Goal: Task Accomplishment & Management: Manage account settings

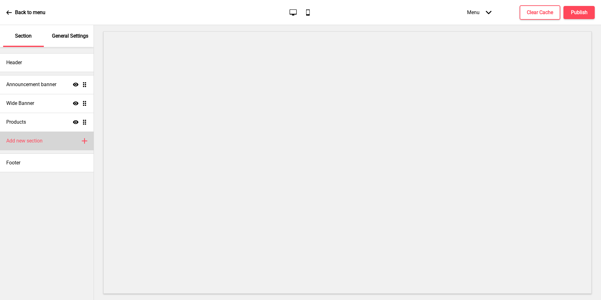
click at [53, 140] on div "Add new section Plus" at bounding box center [47, 140] width 94 height 19
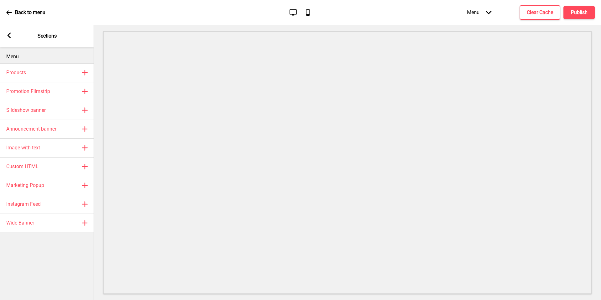
click at [8, 35] on icon at bounding box center [9, 36] width 3 height 6
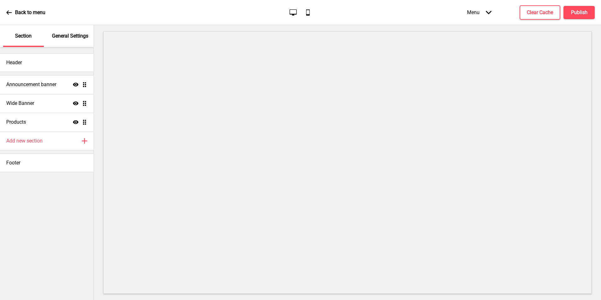
click at [32, 204] on div "Header Announcement banner Show Drag Wide Banner Show Drag Products Show Drag A…" at bounding box center [47, 173] width 94 height 253
drag, startPoint x: 46, startPoint y: 140, endPoint x: 49, endPoint y: 144, distance: 4.8
click at [49, 144] on div "Add new section Plus" at bounding box center [47, 140] width 94 height 19
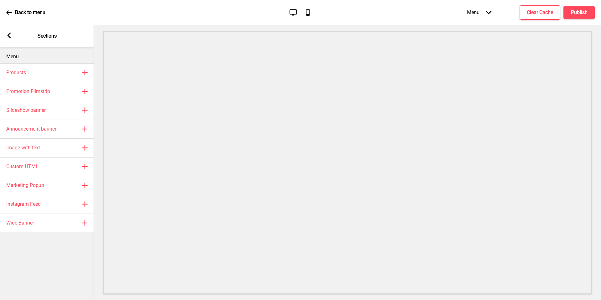
click at [9, 36] on icon at bounding box center [9, 36] width 3 height 6
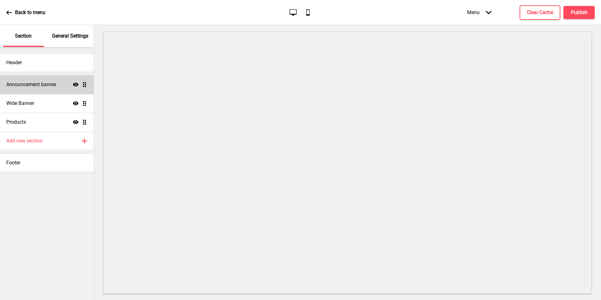
click at [49, 89] on div "Announcement banner Show Drag" at bounding box center [47, 84] width 94 height 19
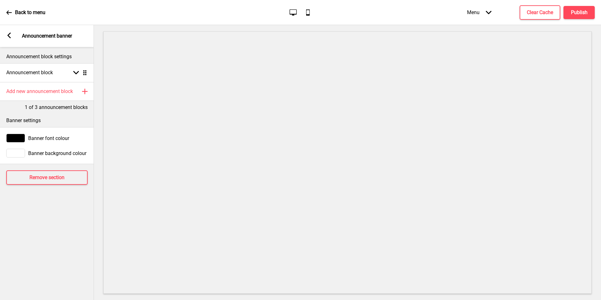
click at [55, 115] on div "Banner settings" at bounding box center [47, 119] width 94 height 16
click at [56, 111] on div "Banner settings" at bounding box center [47, 119] width 94 height 16
click at [57, 109] on p "1 of 3 announcement blocks" at bounding box center [56, 107] width 63 height 7
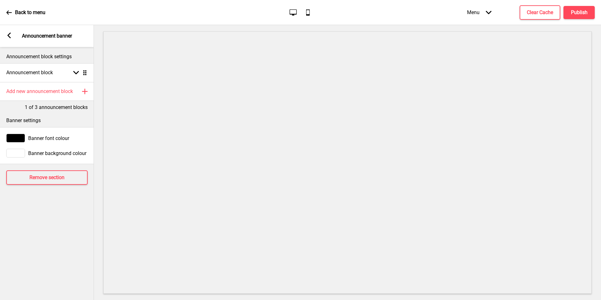
click at [10, 33] on icon at bounding box center [9, 36] width 3 height 6
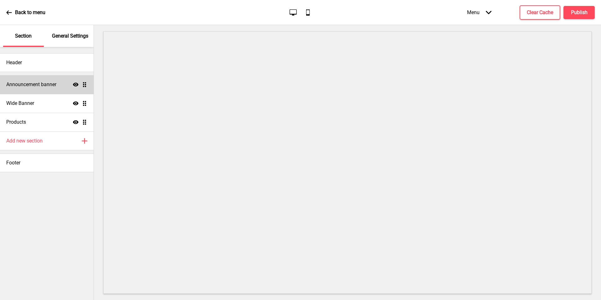
click at [78, 85] on div "Show Drag" at bounding box center [80, 85] width 14 height 6
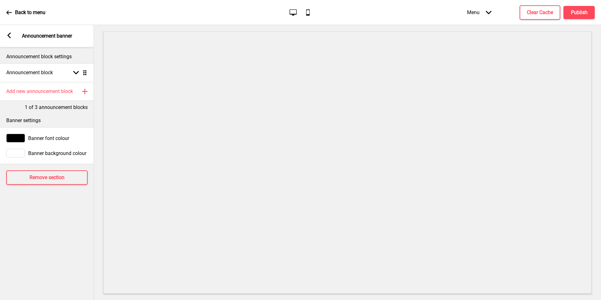
click at [3, 11] on div "Back to menu Desktop Mobile Menu Arrow down Product Page Store Information Chec…" at bounding box center [300, 12] width 601 height 25
click at [5, 11] on div "Back to menu Desktop Mobile Menu Arrow down Product Page Store Information Chec…" at bounding box center [300, 12] width 601 height 25
click at [10, 13] on icon at bounding box center [9, 13] width 6 height 6
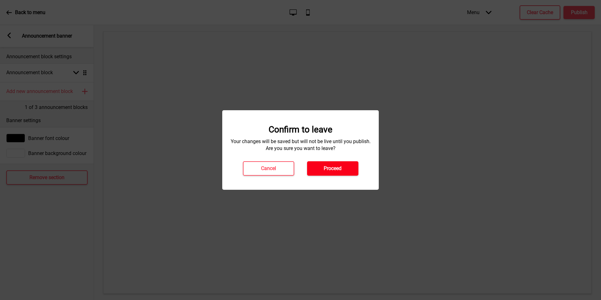
click at [344, 167] on button "Proceed" at bounding box center [332, 168] width 51 height 14
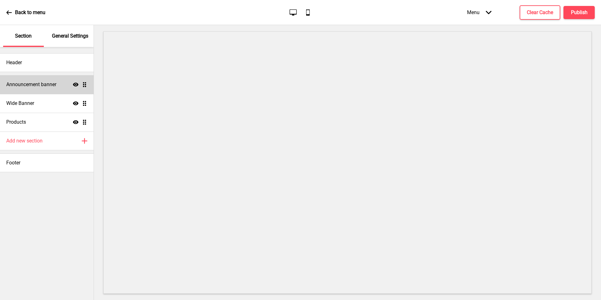
click at [74, 84] on icon at bounding box center [76, 85] width 6 height 4
click at [74, 84] on icon at bounding box center [76, 84] width 6 height 5
click at [74, 84] on icon at bounding box center [76, 85] width 6 height 4
click at [74, 84] on icon at bounding box center [76, 84] width 6 height 5
click at [73, 106] on div "Wide Banner Show Drag" at bounding box center [47, 103] width 94 height 19
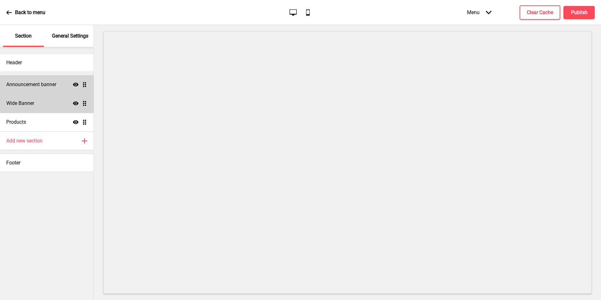
select select "large"
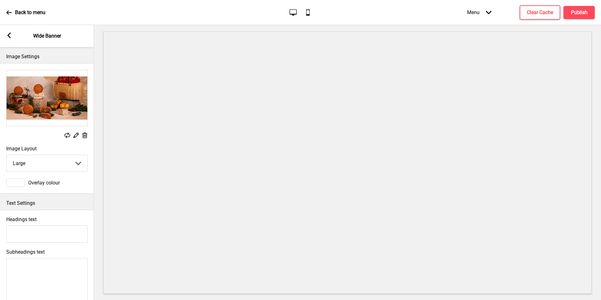
click at [11, 36] on rect at bounding box center [9, 36] width 6 height 6
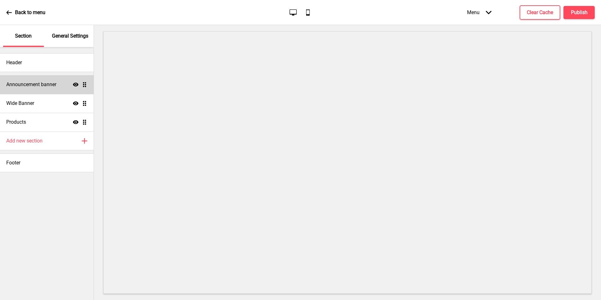
click at [31, 86] on h4 "Announcement banner" at bounding box center [31, 84] width 50 height 7
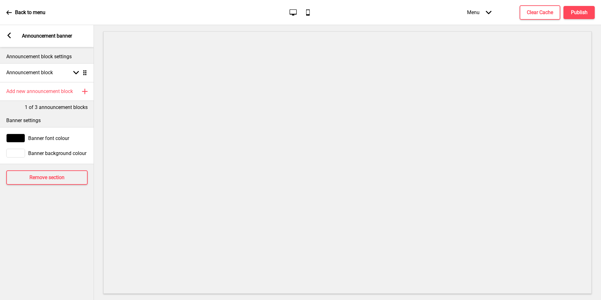
click at [56, 108] on p "1 of 3 announcement blocks" at bounding box center [56, 107] width 63 height 7
click at [51, 93] on h4 "Add new announcement block" at bounding box center [39, 91] width 67 height 7
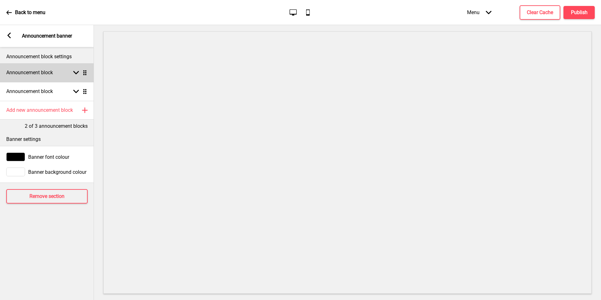
click at [54, 78] on div "Announcement block Arrow down Drag" at bounding box center [47, 72] width 94 height 19
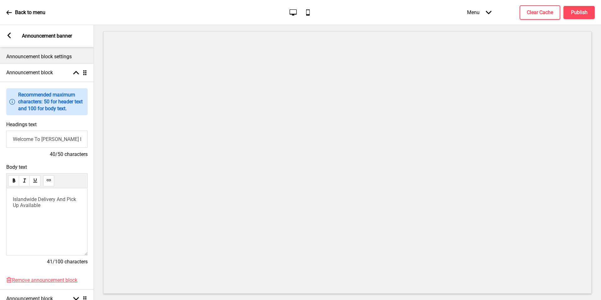
click at [59, 135] on input "Welcome To Shisen Hanten by Chen Kentaro" at bounding box center [46, 138] width 81 height 17
click at [45, 212] on div "Islandwide Delivery And Pick Up Available" at bounding box center [46, 221] width 81 height 67
drag, startPoint x: 53, startPoint y: 208, endPoint x: 19, endPoint y: 197, distance: 35.4
click at [19, 197] on div "Islandwide Delivery And Pick Up Available" at bounding box center [46, 221] width 81 height 67
click at [41, 203] on p "Islandwide Delivery And Pick Up Available" at bounding box center [47, 202] width 68 height 12
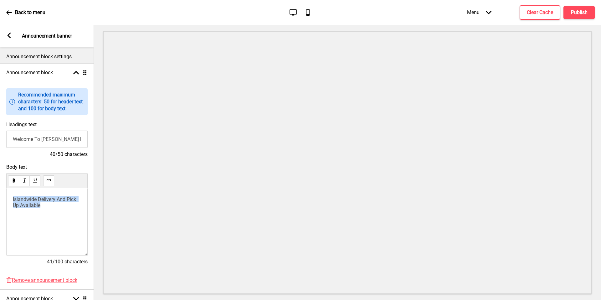
drag, startPoint x: 47, startPoint y: 203, endPoint x: 0, endPoint y: 184, distance: 50.4
click at [0, 184] on div "Body text Islandwide Delivery And Pick Up Available 41/100 characters" at bounding box center [47, 217] width 94 height 113
copy span "Islandwide Delivery And Pick Up Available"
click at [59, 213] on span "Mid-Autumn Collection 2025" at bounding box center [44, 216] width 63 height 6
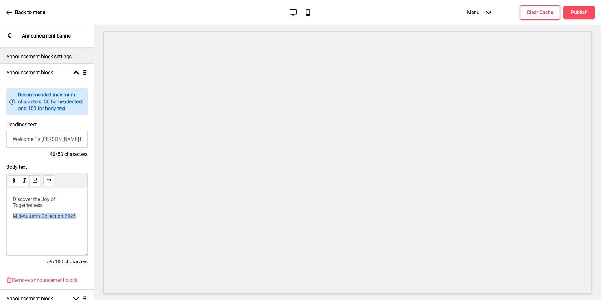
click at [59, 213] on span "Mid-Autumn Collection 2025" at bounding box center [44, 216] width 63 height 6
click at [50, 211] on div "Discover the Joy of Togetherness Mid-Autumn Collection 2025" at bounding box center [47, 207] width 68 height 23
click at [49, 227] on div "Discover the Joy of Togetherness Mid-Autumn Collection 2025" at bounding box center [46, 221] width 81 height 67
click at [76, 159] on div "Headings text Welcome To Shisen Hanten by Chen Kentaro 40/50 characters" at bounding box center [47, 139] width 94 height 43
drag, startPoint x: 76, startPoint y: 159, endPoint x: 71, endPoint y: 157, distance: 5.8
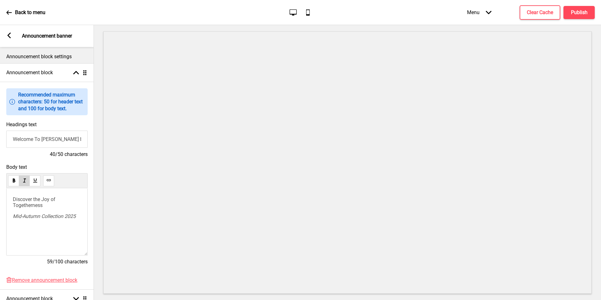
click at [76, 160] on div "Headings text Welcome To Shisen Hanten by Chen Kentaro 40/50 characters" at bounding box center [47, 139] width 94 height 43
click at [12, 37] on rect at bounding box center [9, 36] width 6 height 6
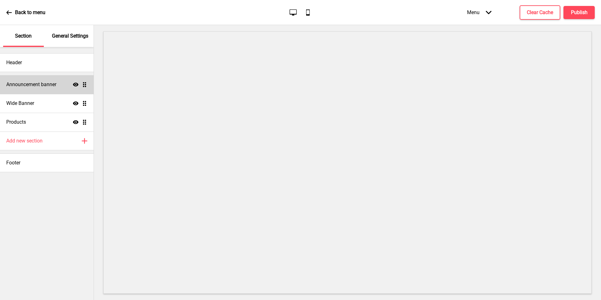
click at [53, 85] on h4 "Announcement banner" at bounding box center [31, 84] width 50 height 7
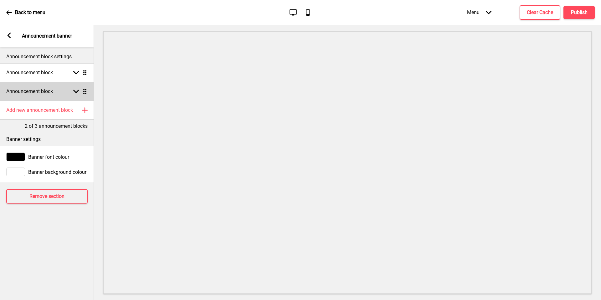
click at [48, 95] on div "Announcement block Arrow down Drag" at bounding box center [47, 91] width 94 height 19
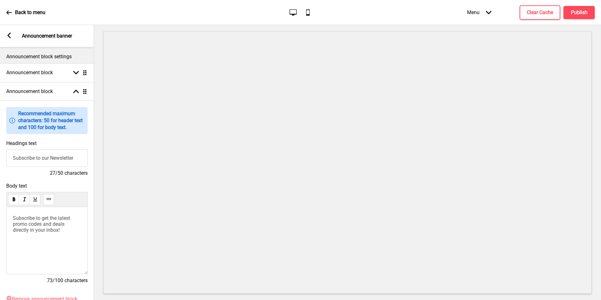
click at [50, 153] on input "Subscribe to our Newsletter" at bounding box center [46, 157] width 81 height 17
paste input "Islandwide Delivery And Pick Up Available"
click at [62, 226] on p "Subscribe to get the latest promo codes and deals directly in your inbox!" at bounding box center [47, 224] width 68 height 18
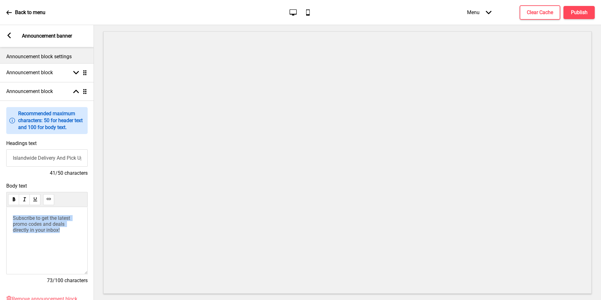
drag, startPoint x: 66, startPoint y: 230, endPoint x: 0, endPoint y: 198, distance: 73.0
click at [0, 198] on div "Body text Subscribe to get the latest promo codes and deals directly in your in…" at bounding box center [47, 236] width 94 height 113
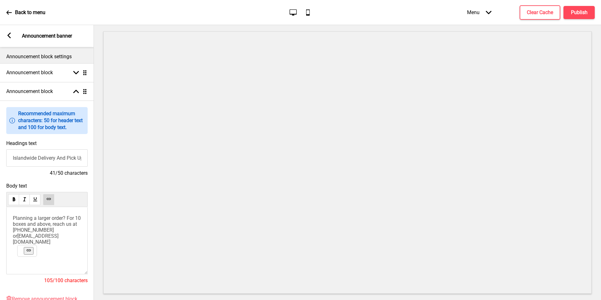
click at [69, 223] on span "Planning a larger order? For 10 boxes and above, reach us at 8542 3089 or" at bounding box center [47, 227] width 69 height 24
click at [52, 220] on span "Planning a larger order? For 10 boxes and above, reach us at 8542 3089 or" at bounding box center [47, 227] width 69 height 24
click at [14, 217] on span "Planning a larger order? For 10 boxes and above, reach us at 8542 3089 or" at bounding box center [47, 227] width 69 height 24
click at [14, 233] on span "Planning a larger order? For 10 boxes and above, reach us at 8542 3089 or" at bounding box center [47, 238] width 69 height 24
click at [12, 226] on div "﻿ Planning a larger order? For 10 boxes and above, reach us at 8542 3089 or shi…" at bounding box center [46, 240] width 81 height 67
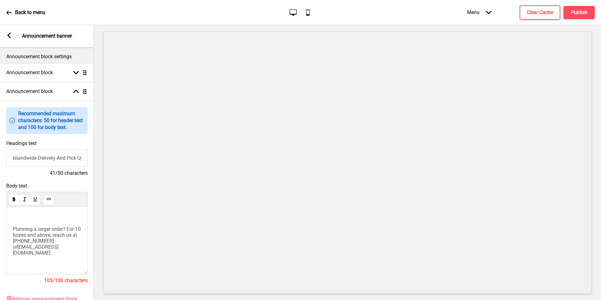
click at [13, 230] on span "Planning a larger order? For 10 boxes and above, reach us at 8542 3089 or" at bounding box center [47, 238] width 69 height 24
click at [60, 161] on input "Islandwide Delivery And Pick Up Available" at bounding box center [46, 157] width 81 height 17
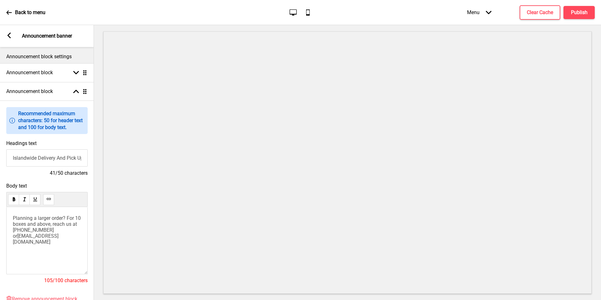
click at [60, 159] on input "Islandwide Delivery And Pick Up Available" at bounding box center [46, 157] width 81 height 17
click at [52, 158] on input "Islandwide Delivery only at $6.80 & Pick Up Available" at bounding box center [46, 157] width 81 height 17
click at [38, 158] on input "Islandwide Delivery only at $6.80 & Pick Up Available" at bounding box center [46, 157] width 81 height 17
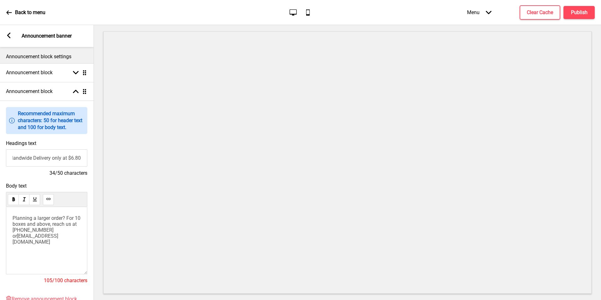
scroll to position [0, 7]
type input "Islandwide Delivery only at $6.80"
click at [13, 218] on span "Planning a larger order? For 10 boxes and above, reach us at 8542 3089 or" at bounding box center [47, 227] width 69 height 24
paste div
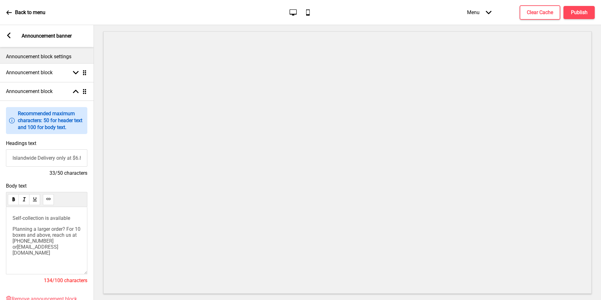
click at [63, 162] on input "Islandwide Delivery only at $6.80" at bounding box center [46, 157] width 81 height 17
click at [63, 159] on input "Islandwide Delivery only at $6.80" at bounding box center [46, 157] width 81 height 17
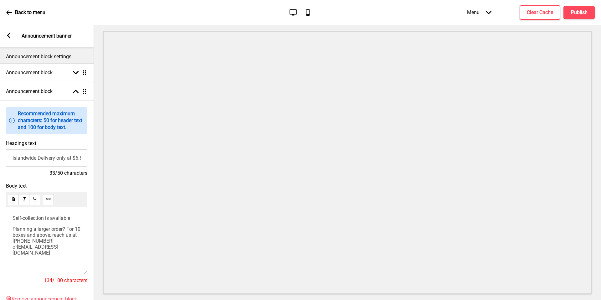
click at [63, 159] on input "Islandwide Delivery only at $6.80" at bounding box center [46, 157] width 81 height 17
click at [60, 215] on span "Self-collection is available" at bounding box center [42, 218] width 58 height 6
copy span "Self-collection is available"
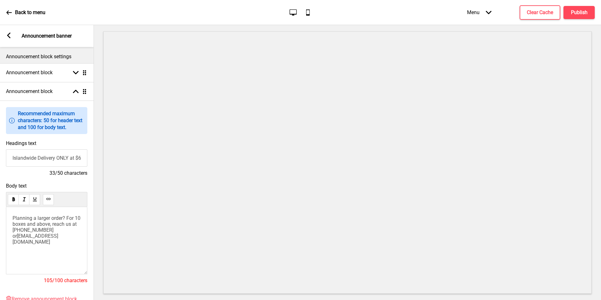
click at [63, 245] on div "Planning a larger order? For 10 boxes and above, reach us at 8542 3089 or shise…" at bounding box center [46, 240] width 81 height 67
click at [44, 245] on div "Planning a larger order? For 10 boxes and above, reach us at 8542 3089 or shise…" at bounding box center [46, 240] width 81 height 67
click at [44, 242] on p "Planning a larger order? For 10 boxes and above, reach us at 8542 3089 or shise…" at bounding box center [47, 230] width 68 height 30
click at [47, 243] on div "Planning a larger order? For 10 boxes and above, reach us at 8542 3089 or shise…" at bounding box center [46, 240] width 81 height 67
click at [51, 242] on p "Planning a larger order? For 10 boxes and above, reach us at 8542 3089 or shise…" at bounding box center [47, 230] width 68 height 30
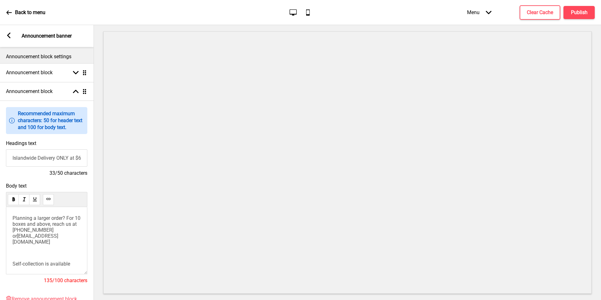
click at [43, 250] on p "﻿ ﻿ ﻿" at bounding box center [47, 253] width 68 height 6
click at [82, 253] on div "Planning a larger order? For 10 boxes and above, reach us at 8542 3089 or shise…" at bounding box center [46, 240] width 81 height 67
click at [75, 251] on p "﻿ ﻿ Self-collection is available" at bounding box center [47, 253] width 68 height 6
click at [45, 250] on span "Self-collection is available" at bounding box center [42, 253] width 58 height 6
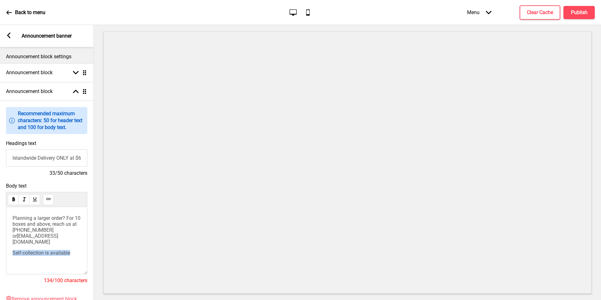
click at [45, 250] on span "Self-collection is available" at bounding box center [42, 253] width 58 height 6
click at [13, 157] on input "Islandwide Delivery ONLY at $6.80" at bounding box center [46, 157] width 81 height 17
type input "Islandwide Delivery ONLY at $6.80"
click at [45, 219] on span "Planning a larger order? For 10 boxes and above, reach us at 8542 3089 or" at bounding box center [47, 227] width 69 height 24
click at [56, 230] on p "Planning a larger order? For 10 boxes and above, reach us at 8542 3089 or shise…" at bounding box center [47, 230] width 68 height 30
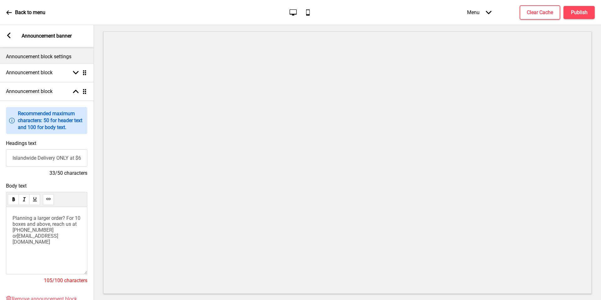
click at [56, 230] on p "Planning a larger order? For 10 boxes and above, reach us at 8542 3089 or shise…" at bounding box center [47, 230] width 68 height 30
click at [53, 242] on p "Planning a larger order? For 10 boxes and above, reach us at 8542 3089 or shise…" at bounding box center [47, 230] width 68 height 30
click at [9, 36] on rect at bounding box center [9, 36] width 6 height 6
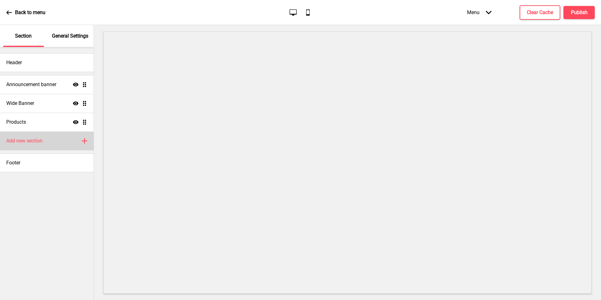
click at [43, 143] on div "Add new section Plus" at bounding box center [47, 140] width 94 height 19
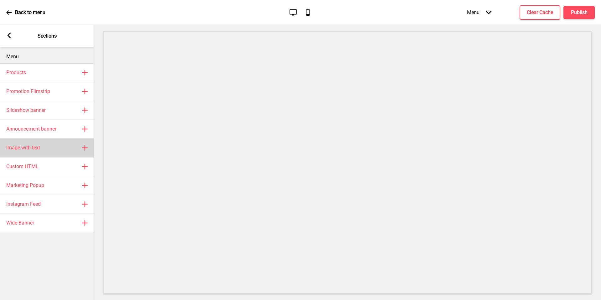
click at [48, 141] on div "Image with text Plus" at bounding box center [47, 147] width 94 height 19
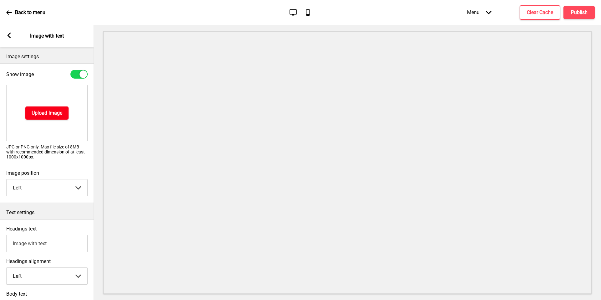
click at [43, 112] on h4 "Upload Image" at bounding box center [47, 112] width 31 height 7
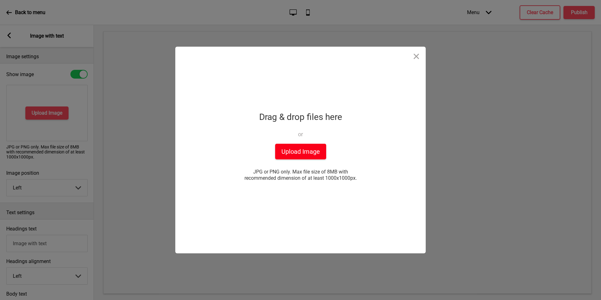
click at [311, 146] on button "Upload Image" at bounding box center [300, 152] width 51 height 16
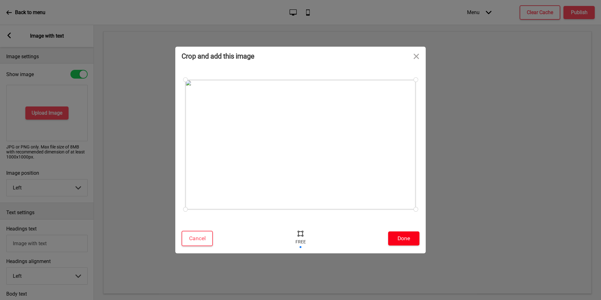
click at [409, 236] on button "Done" at bounding box center [403, 238] width 31 height 14
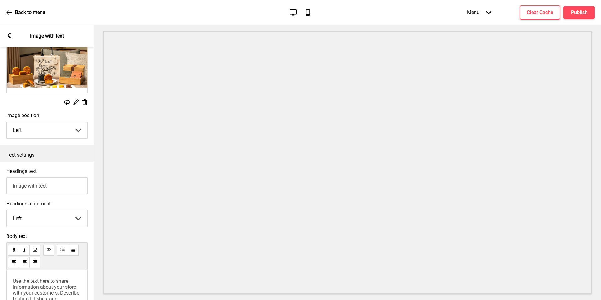
scroll to position [89, 0]
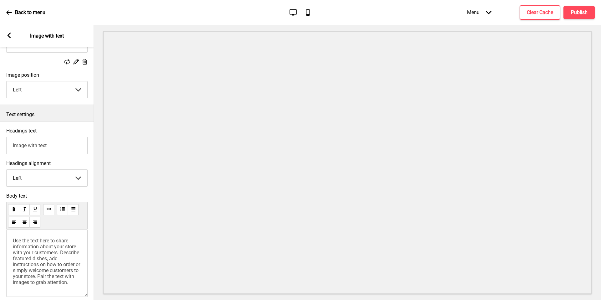
click at [47, 147] on input "Image with text" at bounding box center [46, 145] width 81 height 17
type input "Image with textmID"
click at [47, 147] on input "Image with textmID" at bounding box center [46, 145] width 81 height 17
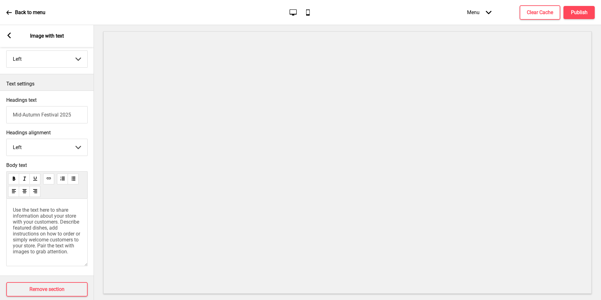
scroll to position [124, 0]
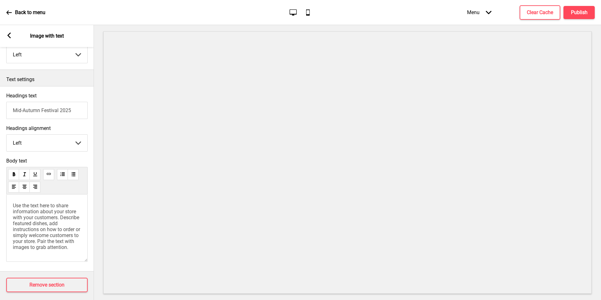
type input "Mid-Autumn Festival 2025"
click at [53, 139] on select "Left Center Right" at bounding box center [47, 142] width 81 height 17
click at [53, 233] on span "Use the text here to share information about your store with your customers. De…" at bounding box center [47, 226] width 68 height 48
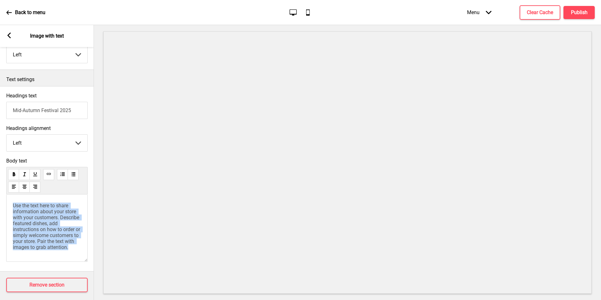
click at [53, 233] on span "Use the text here to share information about your store with your customers. De…" at bounding box center [47, 226] width 68 height 48
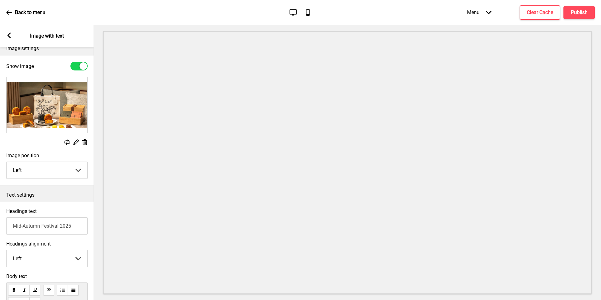
scroll to position [0, 0]
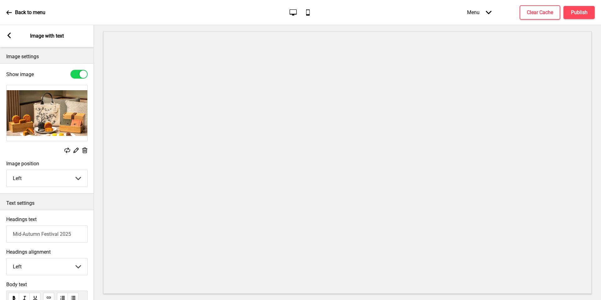
click at [6, 37] on rect at bounding box center [9, 36] width 6 height 6
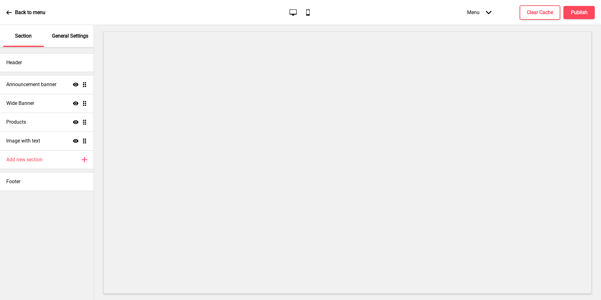
click at [17, 37] on p "Section" at bounding box center [23, 36] width 17 height 7
drag, startPoint x: 86, startPoint y: 139, endPoint x: 84, endPoint y: 95, distance: 43.9
click at [84, 95] on ul "Announcement banner Show Drag Wide Banner Show Drag Products Show Drag Image wi…" at bounding box center [47, 112] width 94 height 75
drag, startPoint x: 84, startPoint y: 100, endPoint x: 84, endPoint y: 122, distance: 21.9
click at [84, 122] on ul "Announcement banner Show Drag Image with text Show Drag Wide Banner Show Drag P…" at bounding box center [47, 112] width 94 height 75
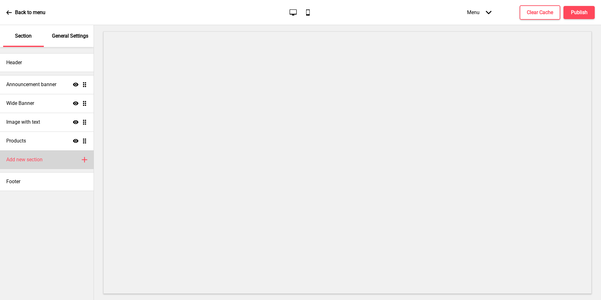
click at [48, 156] on div "Add new section Plus" at bounding box center [47, 159] width 94 height 19
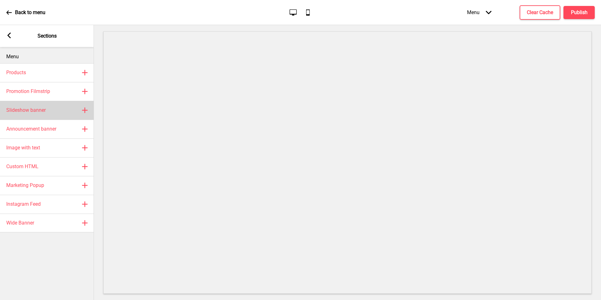
click at [44, 112] on h4 "Slideshow banner" at bounding box center [25, 110] width 39 height 7
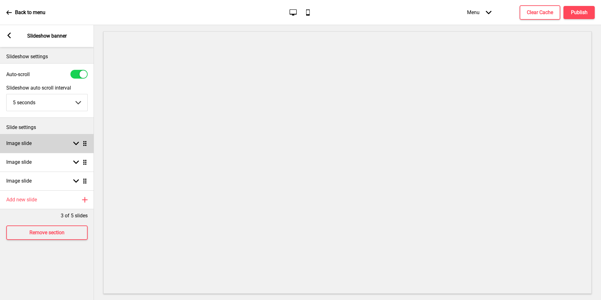
click at [54, 142] on div "Image slide Arrow down Drag" at bounding box center [47, 143] width 94 height 19
select select "right"
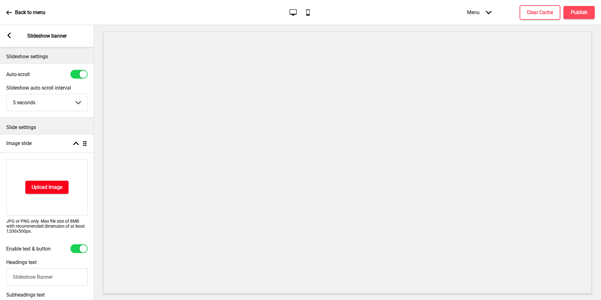
click at [48, 186] on h4 "Upload Image" at bounding box center [47, 187] width 31 height 7
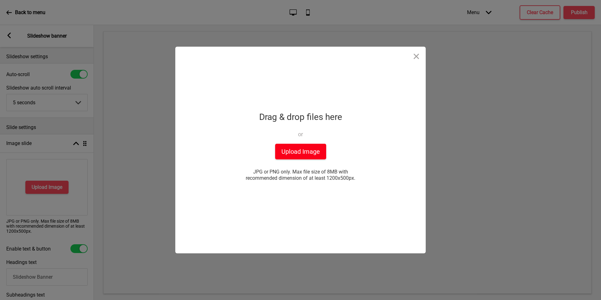
click at [281, 152] on button "Upload Image" at bounding box center [300, 152] width 51 height 16
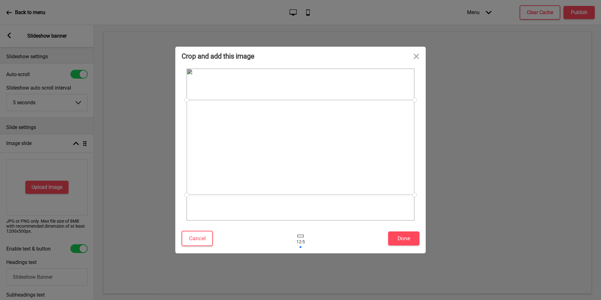
drag, startPoint x: 391, startPoint y: 164, endPoint x: 391, endPoint y: 167, distance: 3.1
click at [391, 167] on div at bounding box center [300, 147] width 228 height 95
click at [407, 208] on div at bounding box center [300, 144] width 229 height 153
click at [418, 55] on button "Close" at bounding box center [416, 56] width 19 height 19
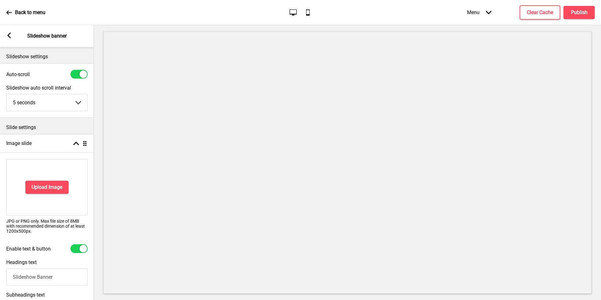
click at [11, 35] on rect at bounding box center [9, 36] width 6 height 6
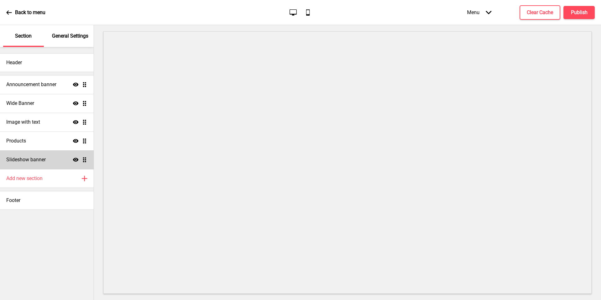
click at [59, 158] on div "Slideshow banner Show Drag" at bounding box center [47, 159] width 94 height 19
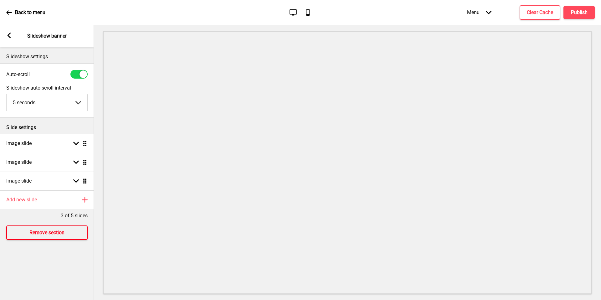
click at [50, 233] on h4 "Remove section" at bounding box center [46, 232] width 35 height 7
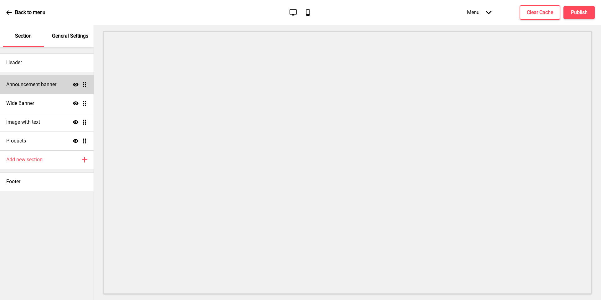
click at [51, 89] on div "Announcement banner Show Drag" at bounding box center [47, 84] width 94 height 19
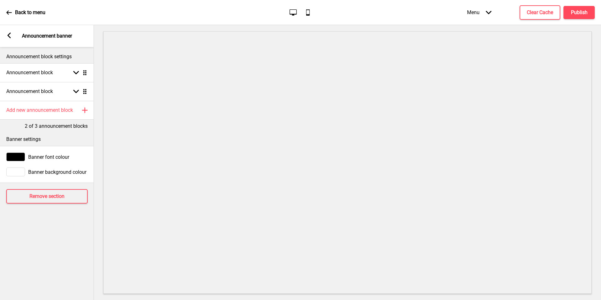
click at [6, 35] on icon "Arrow left" at bounding box center [9, 36] width 6 height 6
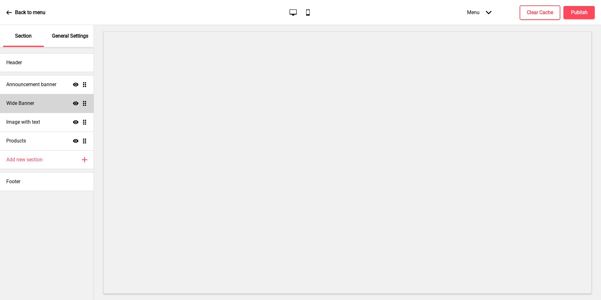
click at [41, 105] on div "Wide Banner Show Drag" at bounding box center [47, 103] width 94 height 19
select select "large"
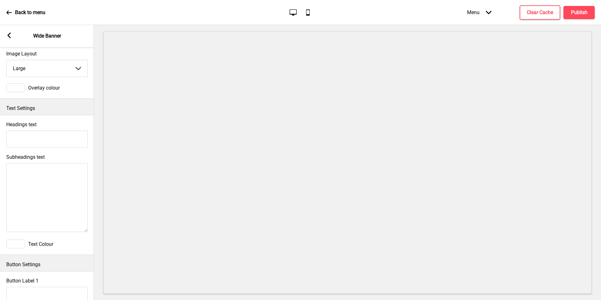
scroll to position [103, 0]
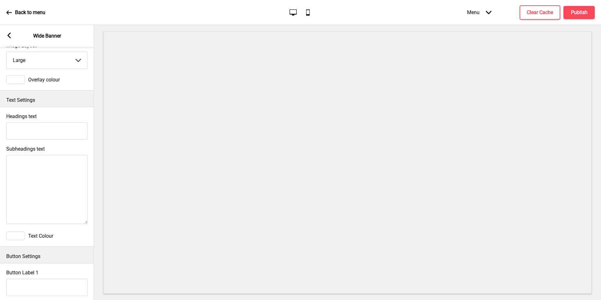
click at [4, 32] on div "Arrow left Wide Banner" at bounding box center [47, 36] width 94 height 22
click at [11, 37] on rect at bounding box center [9, 36] width 6 height 6
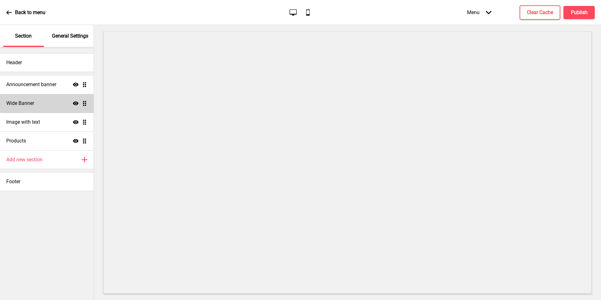
click at [84, 99] on div "Wide Banner Show Drag" at bounding box center [47, 103] width 94 height 19
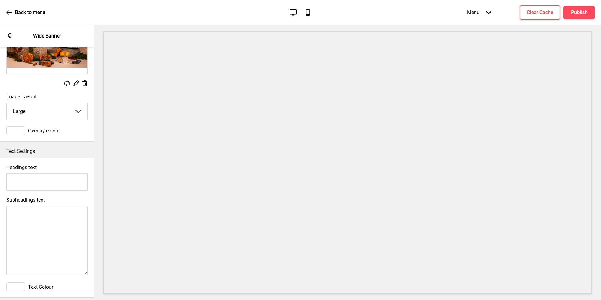
scroll to position [54, 0]
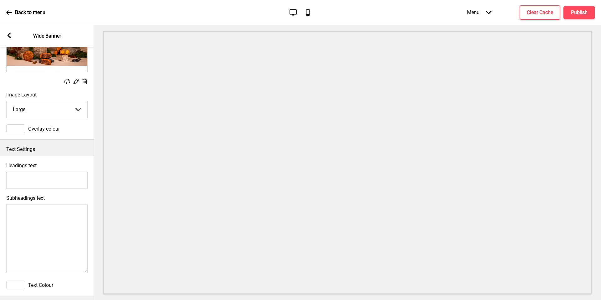
click at [46, 102] on select "Small Medium Large" at bounding box center [47, 109] width 81 height 17
click at [38, 114] on select "Small Medium Large" at bounding box center [47, 109] width 81 height 17
click at [48, 102] on select "Small Medium Large" at bounding box center [47, 109] width 81 height 17
select select "large"
click at [582, 14] on h4 "Publish" at bounding box center [578, 12] width 17 height 7
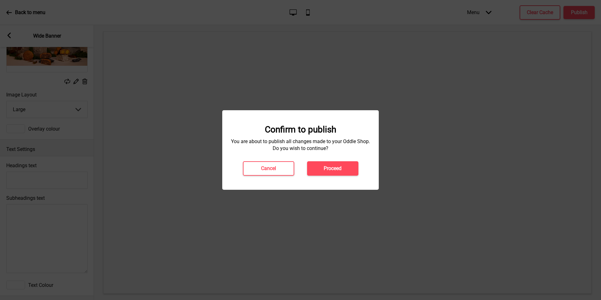
click at [336, 166] on h4 "Proceed" at bounding box center [332, 168] width 18 height 7
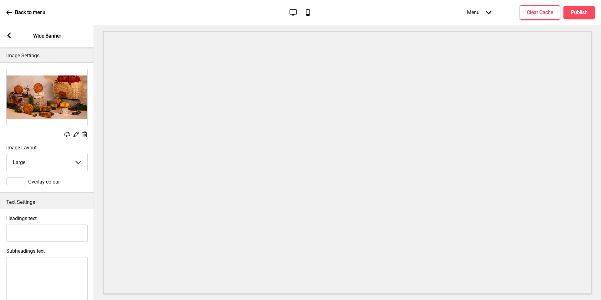
scroll to position [0, 0]
click at [18, 32] on div "Arrow left Wide Banner" at bounding box center [47, 36] width 94 height 22
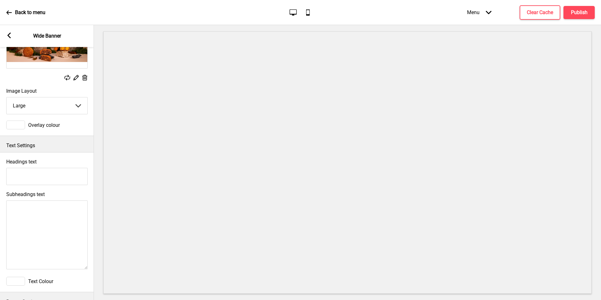
scroll to position [60, 0]
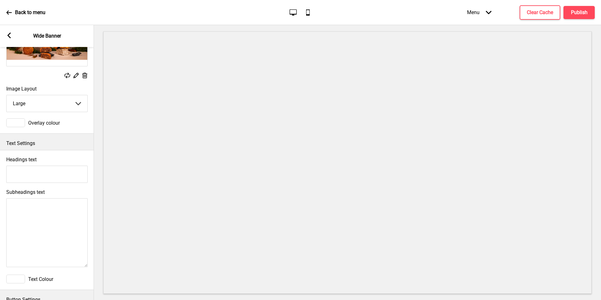
click at [11, 39] on div "Arrow left" at bounding box center [9, 36] width 6 height 7
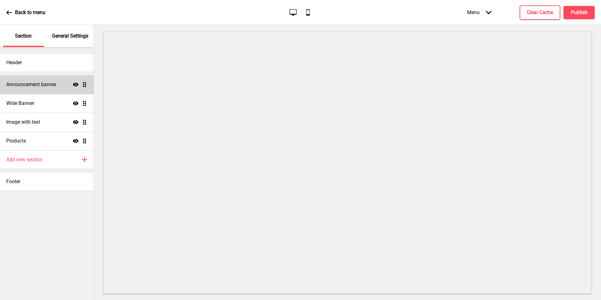
scroll to position [0, 0]
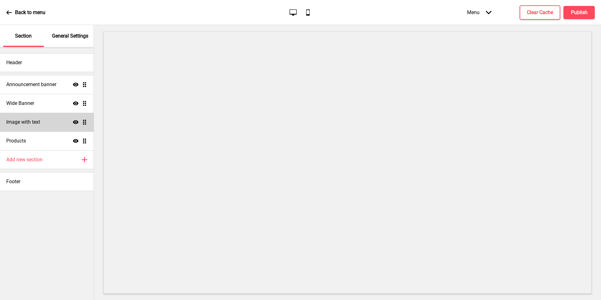
click at [50, 123] on div "Image with text Show Drag" at bounding box center [47, 122] width 94 height 19
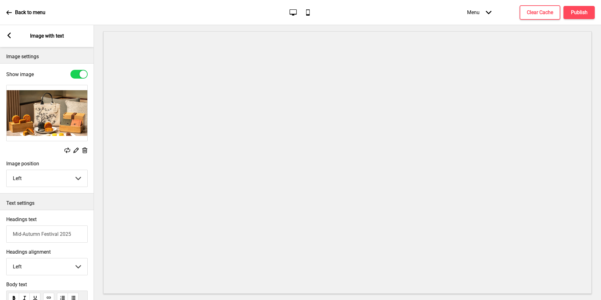
click at [64, 119] on img at bounding box center [47, 113] width 81 height 56
click at [79, 152] on div "Replace Edit Delete" at bounding box center [46, 150] width 81 height 7
click at [77, 151] on rect at bounding box center [76, 150] width 7 height 7
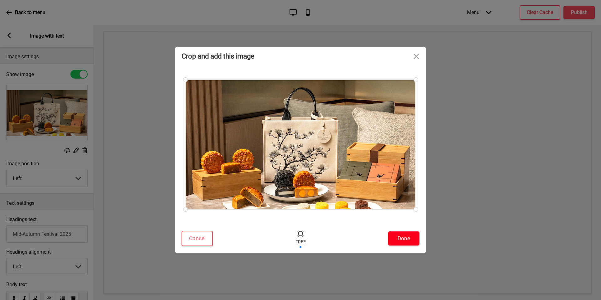
click at [413, 239] on button "Done" at bounding box center [403, 238] width 31 height 14
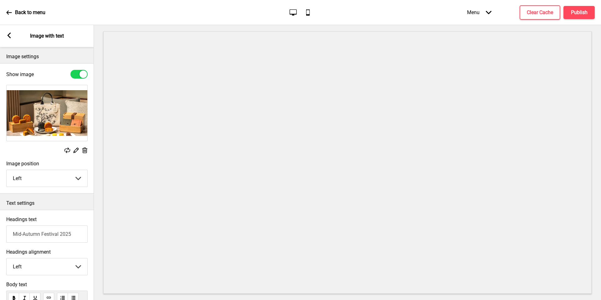
click at [77, 150] on icon at bounding box center [76, 150] width 5 height 5
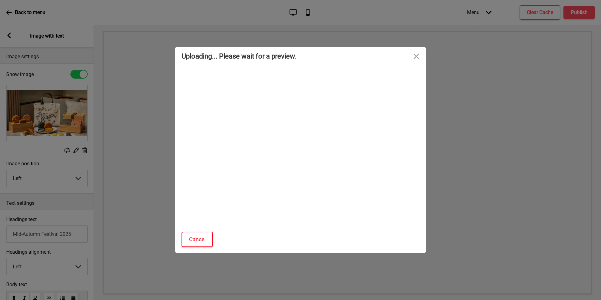
click at [193, 242] on button "Cancel" at bounding box center [196, 238] width 31 height 15
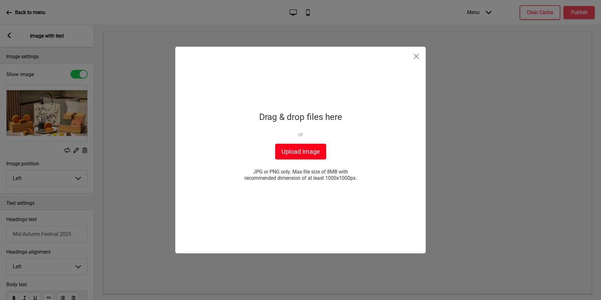
click at [290, 154] on button "Upload Image" at bounding box center [300, 152] width 51 height 16
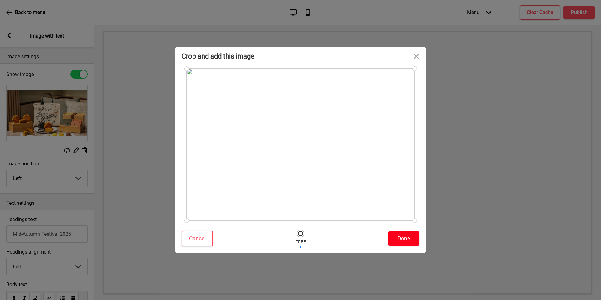
click at [413, 233] on button "Done" at bounding box center [403, 238] width 31 height 14
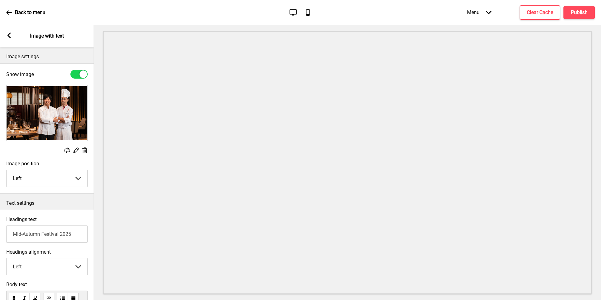
click at [9, 31] on div "Arrow left Image with text" at bounding box center [47, 36] width 94 height 22
click at [11, 35] on rect at bounding box center [9, 36] width 6 height 6
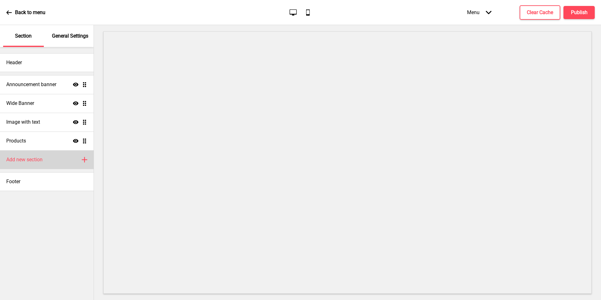
click at [51, 152] on div "Add new section Plus" at bounding box center [47, 159] width 94 height 19
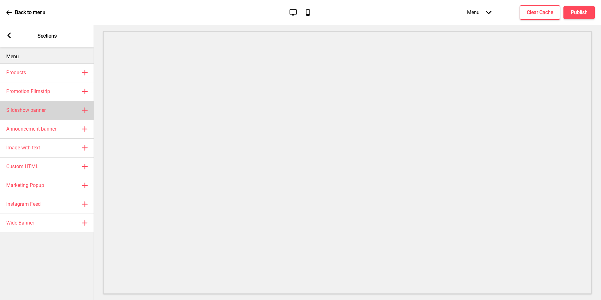
click at [55, 108] on div "Slideshow banner Plus" at bounding box center [47, 110] width 94 height 19
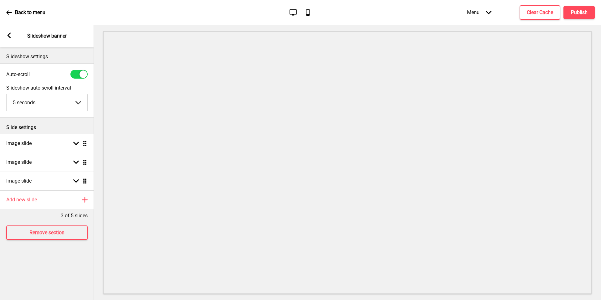
click at [55, 107] on select "5 seconds 6 seconds 7 seconds 8 seconds 9 seconds 10 seconds" at bounding box center [47, 102] width 81 height 17
click at [62, 147] on div "Image slide Arrow down Drag" at bounding box center [47, 143] width 94 height 19
select select "right"
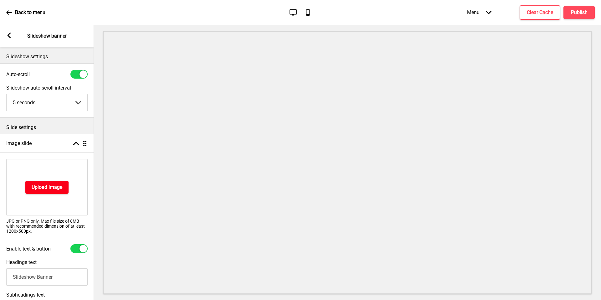
drag, startPoint x: 62, startPoint y: 83, endPoint x: 47, endPoint y: 193, distance: 111.1
click at [47, 193] on button "Upload Image" at bounding box center [46, 186] width 43 height 13
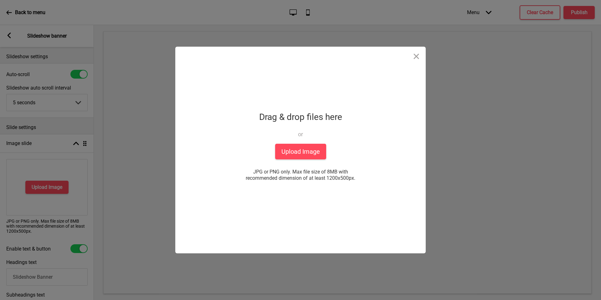
drag, startPoint x: 47, startPoint y: 193, endPoint x: 274, endPoint y: 142, distance: 232.7
click at [274, 142] on div "Drag & drop files here or Upload files from your computer" at bounding box center [300, 126] width 83 height 34
click at [281, 150] on button "Upload Image" at bounding box center [300, 152] width 51 height 16
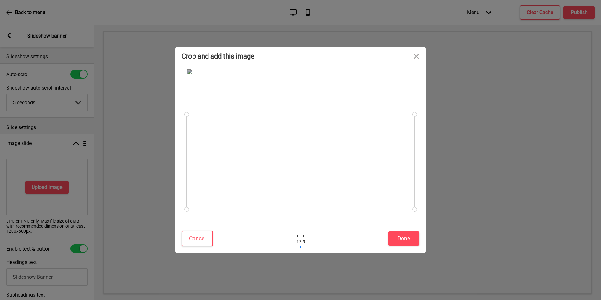
drag, startPoint x: 356, startPoint y: 160, endPoint x: 358, endPoint y: 177, distance: 17.4
click at [358, 177] on div at bounding box center [300, 161] width 228 height 95
click at [305, 235] on div at bounding box center [300, 238] width 19 height 20
click at [302, 239] on div at bounding box center [300, 238] width 19 height 20
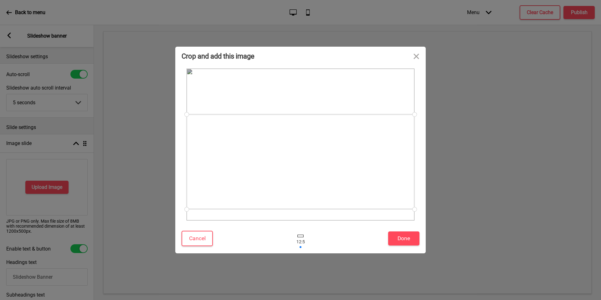
click at [301, 231] on div at bounding box center [300, 238] width 19 height 20
drag, startPoint x: 346, startPoint y: 161, endPoint x: 351, endPoint y: 147, distance: 15.1
click at [351, 147] on div at bounding box center [300, 142] width 228 height 95
click at [406, 244] on button "Done" at bounding box center [403, 238] width 31 height 14
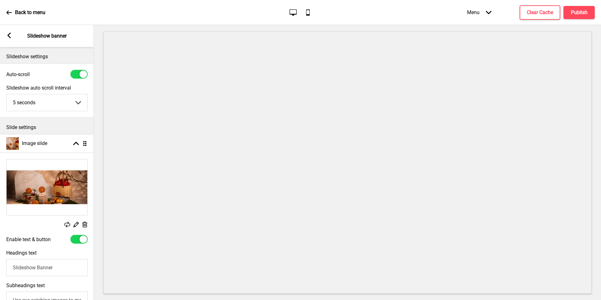
click at [7, 34] on rect at bounding box center [9, 36] width 6 height 6
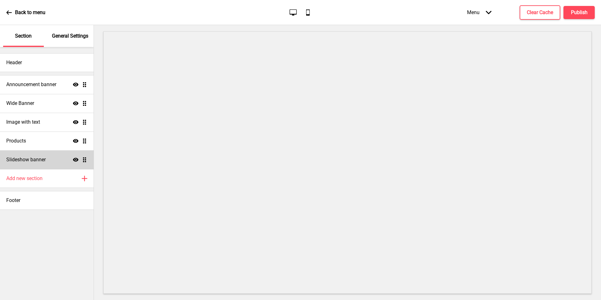
click at [58, 161] on div "Slideshow banner Show Drag" at bounding box center [47, 159] width 94 height 19
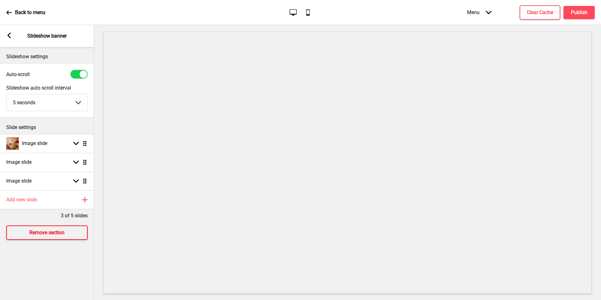
click at [40, 226] on button "Remove section" at bounding box center [46, 232] width 81 height 14
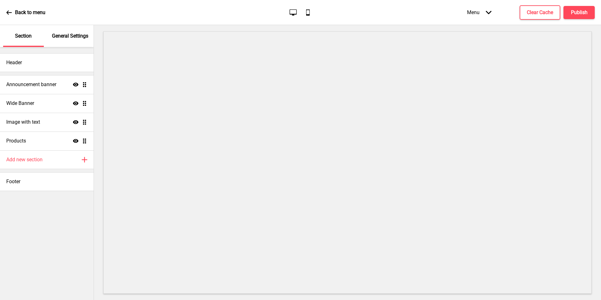
click at [6, 9] on div "Back to menu Desktop Mobile Menu Arrow down Product Page Store Information Chec…" at bounding box center [300, 12] width 601 height 25
click at [590, 14] on button "Publish" at bounding box center [578, 12] width 31 height 13
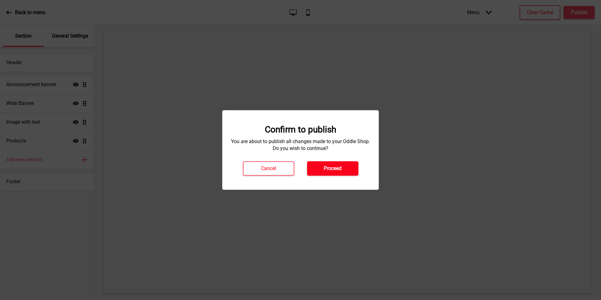
click at [324, 166] on h4 "Proceed" at bounding box center [332, 168] width 18 height 7
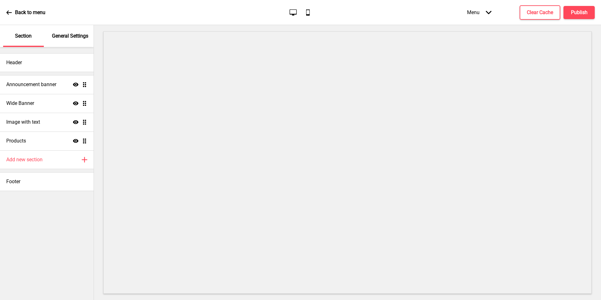
click at [14, 12] on div "Back to menu" at bounding box center [25, 12] width 39 height 17
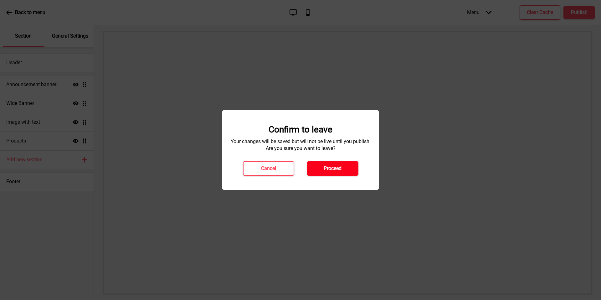
click at [343, 173] on button "Proceed" at bounding box center [332, 168] width 51 height 14
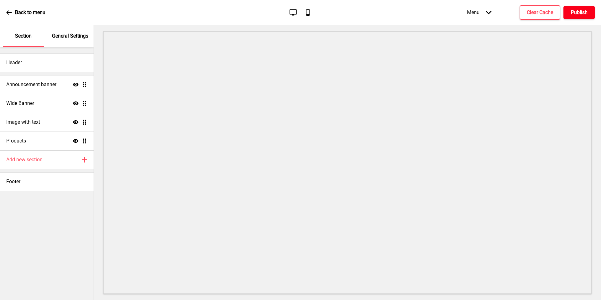
click at [577, 11] on h4 "Publish" at bounding box center [578, 12] width 17 height 7
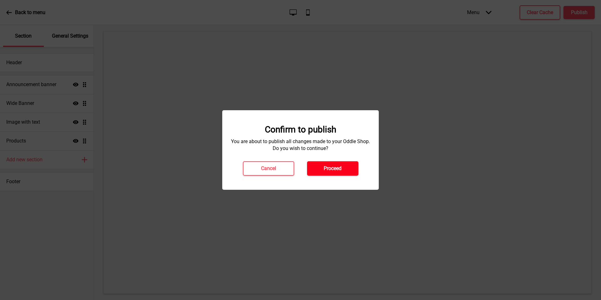
click at [322, 162] on button "Proceed" at bounding box center [332, 168] width 51 height 14
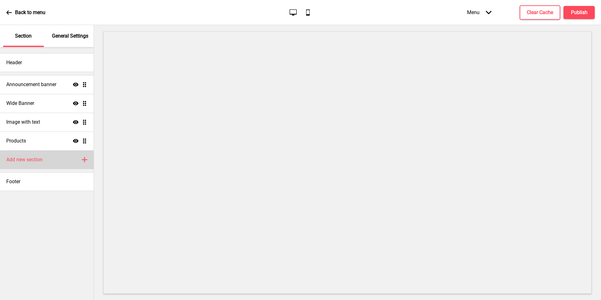
click at [36, 159] on h4 "Add new section" at bounding box center [24, 159] width 36 height 7
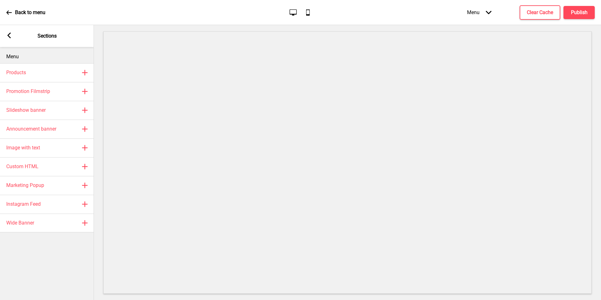
click at [3, 35] on div "Arrow left Sections" at bounding box center [47, 36] width 94 height 22
click at [13, 30] on div "Arrow left Sections" at bounding box center [47, 36] width 94 height 22
click at [11, 36] on rect at bounding box center [9, 36] width 6 height 6
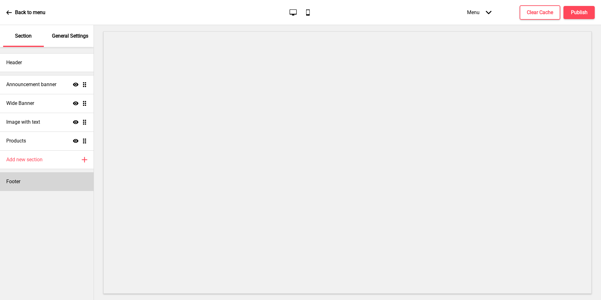
click at [54, 182] on div "Footer" at bounding box center [47, 181] width 94 height 19
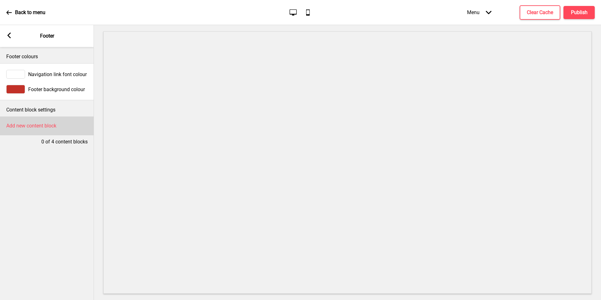
click at [43, 129] on h4 "Add new content block" at bounding box center [31, 125] width 50 height 7
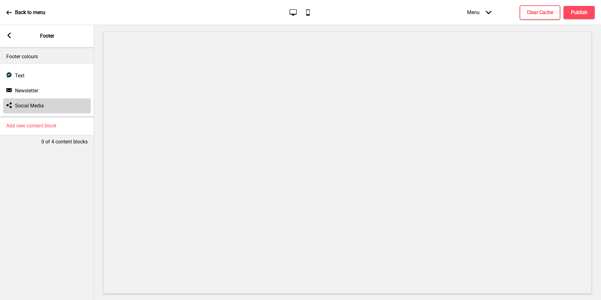
click at [45, 106] on div "Social media Social Media" at bounding box center [47, 105] width 88 height 15
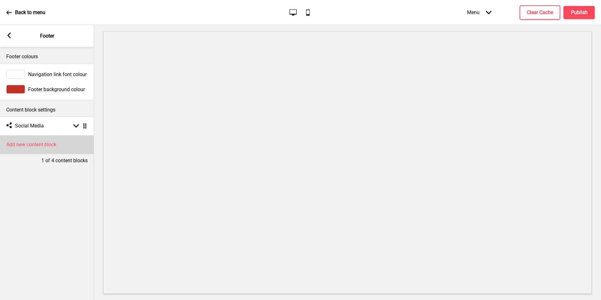
click at [50, 144] on h4 "Add new content block" at bounding box center [31, 144] width 50 height 7
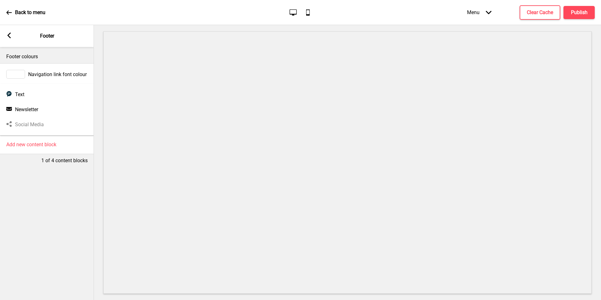
click at [53, 107] on div "Newsletter Newsletter" at bounding box center [47, 109] width 88 height 15
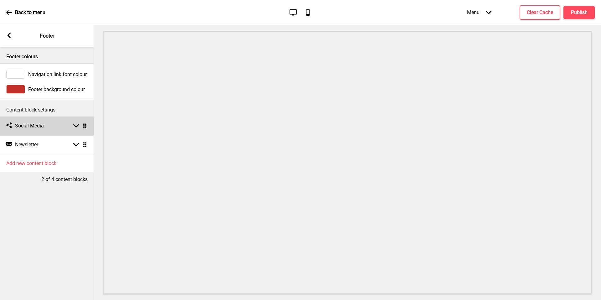
click at [79, 125] on div "Arrow down Drag" at bounding box center [79, 126] width 18 height 6
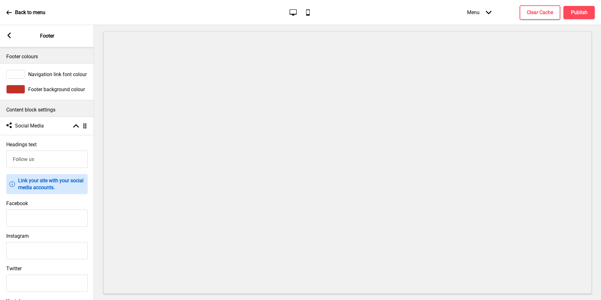
click at [59, 160] on input "Follow us" at bounding box center [46, 158] width 81 height 17
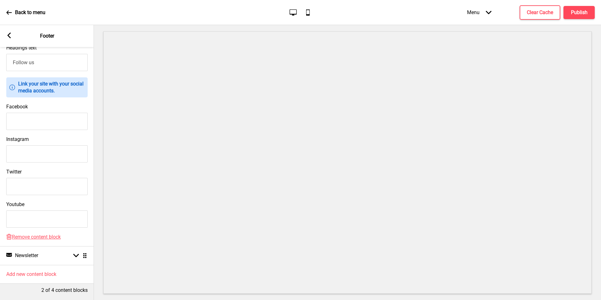
scroll to position [101, 0]
click at [54, 113] on input "Facebook" at bounding box center [46, 121] width 81 height 17
click at [37, 190] on input "Twitter" at bounding box center [46, 186] width 81 height 17
click at [39, 152] on input "Instagram" at bounding box center [46, 153] width 81 height 17
click at [50, 117] on input "Facebook" at bounding box center [46, 121] width 81 height 17
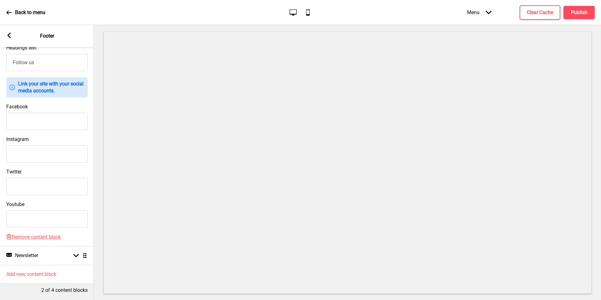
paste input "https://www.facebook.com/shisenhanten"
type input "https://www.facebook.com/shisenhanten"
click at [40, 147] on input "Instagram" at bounding box center [46, 153] width 81 height 17
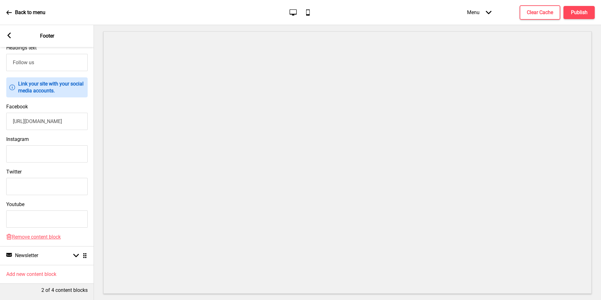
paste input "https://www.instagram.com/shisenhanten/"
type input "https://www.instagram.com/shisenhanten/"
click at [53, 246] on div "Newsletter Newsletter Arrow down Drag" at bounding box center [47, 255] width 94 height 19
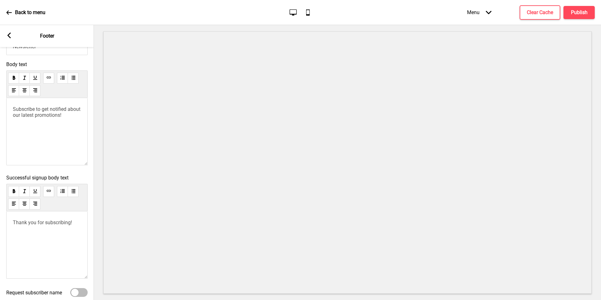
scroll to position [186, 0]
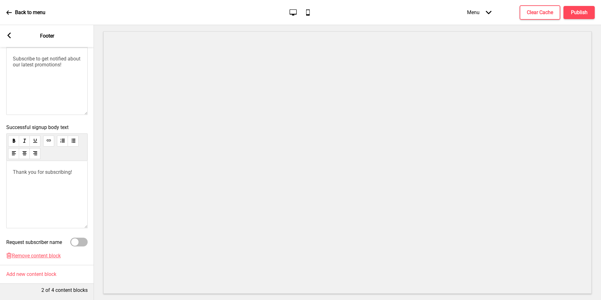
click at [40, 255] on div "Delete Remove content block" at bounding box center [47, 258] width 94 height 12
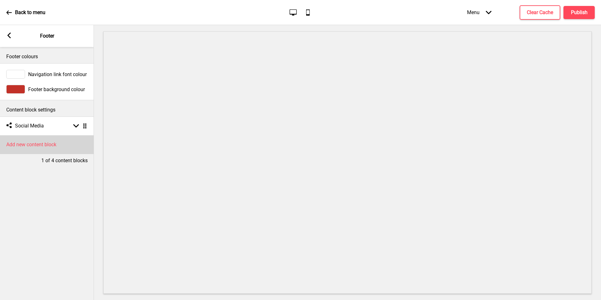
click at [56, 148] on div "Add new content block" at bounding box center [47, 144] width 94 height 19
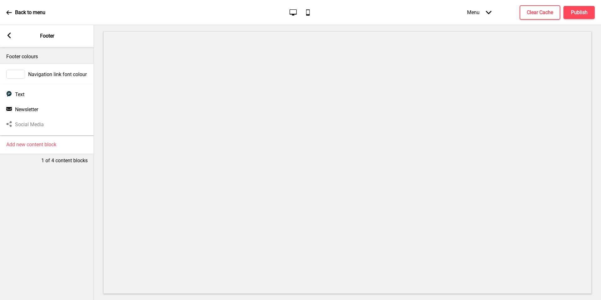
click at [56, 126] on div "Text Text Newsletter Newsletter Social media Social Media" at bounding box center [47, 109] width 94 height 51
click at [57, 94] on div "Text Text" at bounding box center [47, 94] width 88 height 15
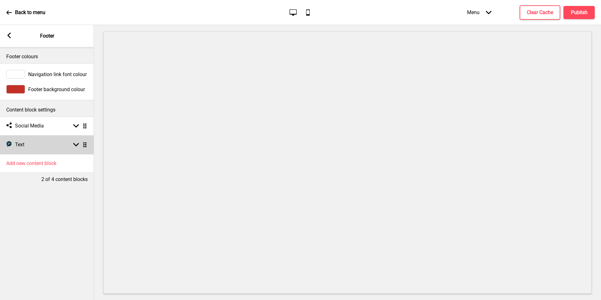
click at [60, 144] on div "Text Text Arrow down Drag" at bounding box center [47, 144] width 94 height 19
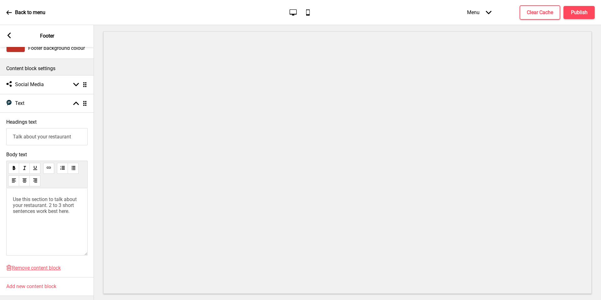
scroll to position [57, 0]
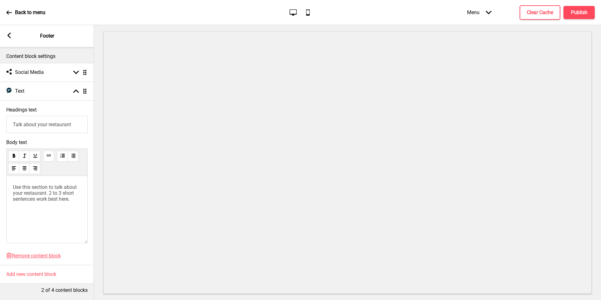
click at [46, 116] on input "Talk about your restaurant" at bounding box center [46, 124] width 81 height 17
drag, startPoint x: 46, startPoint y: 113, endPoint x: 47, endPoint y: 120, distance: 7.0
click at [46, 116] on input "Talk about your restaurant" at bounding box center [46, 124] width 81 height 17
click at [47, 121] on input "Talk about your restaurant" at bounding box center [46, 124] width 81 height 17
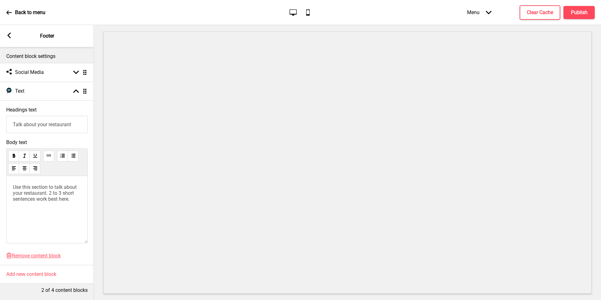
click at [47, 121] on input "Talk about your restaurant" at bounding box center [46, 124] width 81 height 17
paste input "Contact Details"
type input "Contact Details"
click at [42, 200] on div "Use this section to talk about your restaurant. 2 to 3 short sentences work bes…" at bounding box center [46, 209] width 81 height 67
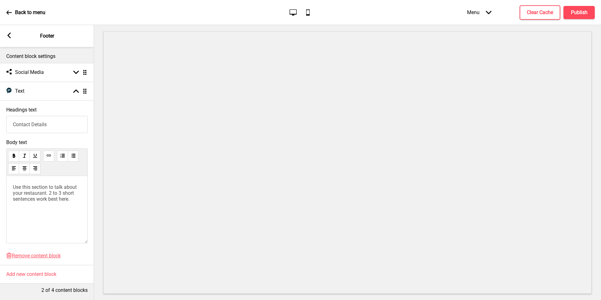
click at [42, 200] on div "Use this section to talk about your restaurant. 2 to 3 short sentences work bes…" at bounding box center [46, 209] width 81 height 67
click at [45, 195] on span "Use this section to talk about your restaurant. 2 to 3 short sentences work bes…" at bounding box center [45, 193] width 65 height 18
click at [56, 190] on span "Use this section to talk about your restaurant. 2 to 3 short sentences work bes…" at bounding box center [45, 193] width 65 height 18
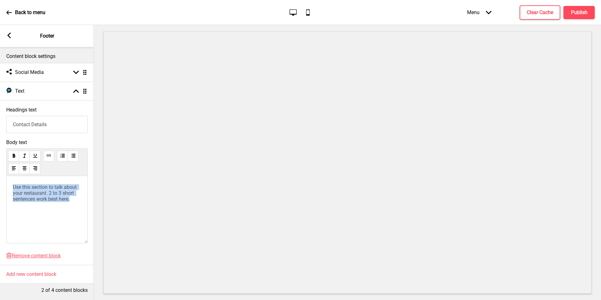
click at [56, 190] on span "Use this section to talk about your restaurant. 2 to 3 short sentences work bes…" at bounding box center [45, 193] width 65 height 18
click at [46, 214] on div "Use this section to talk about your restaurant. 2 to 3 short sentences work bes…" at bounding box center [46, 209] width 81 height 67
click at [53, 199] on div "Use this section to talk about your restaurant. 2 to 3 short sentences work bes…" at bounding box center [46, 209] width 81 height 67
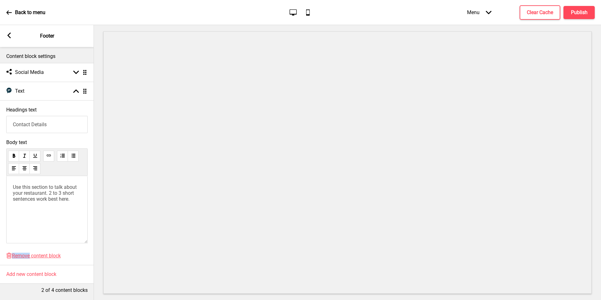
click at [53, 199] on div "Use this section to talk about your restaurant. 2 to 3 short sentences work bes…" at bounding box center [46, 209] width 81 height 67
click at [60, 189] on span "Use this section to talk about your restaurant. 2 to 3 short sentences work bes…" at bounding box center [45, 193] width 65 height 18
click at [38, 214] on div "Level 35, Hilton Orchard. 333 Orchard Road, Singapore 238867 𖡡" at bounding box center [46, 209] width 81 height 67
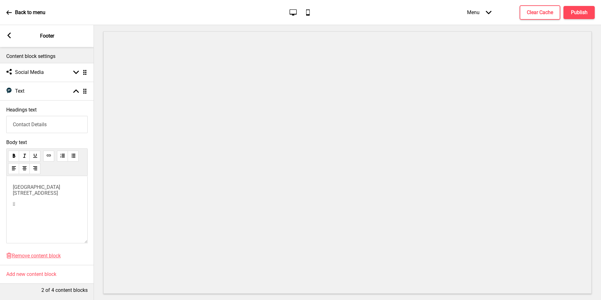
click at [47, 205] on p "𖡡" at bounding box center [47, 204] width 68 height 6
click at [33, 221] on div "Level 35, Hilton Orchard. 333 Orchard Road, Singapore 238867 𖡡 Google map T:" at bounding box center [46, 209] width 81 height 67
click at [58, 215] on p "T:" at bounding box center [47, 215] width 68 height 6
click at [35, 235] on div "Level 35, Hilton Orchard. 333 Orchard Road, Singapore 238867 𖡡 Google map T: 85…" at bounding box center [46, 209] width 81 height 67
click at [37, 231] on div "Level 35, Hilton Orchard. 333 Orchard Road, Singapore 238867 𖡡 Google map T: 85…" at bounding box center [46, 209] width 81 height 67
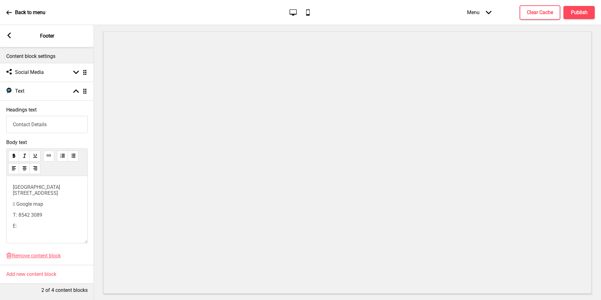
click at [39, 226] on p "E:" at bounding box center [47, 226] width 68 height 6
click at [53, 225] on p "E: shisenhanten@ouerestaurants.com ﻿" at bounding box center [47, 225] width 68 height 12
click at [49, 219] on p "E: shisenhanten@ouerestaurants.com ﻿" at bounding box center [47, 225] width 68 height 12
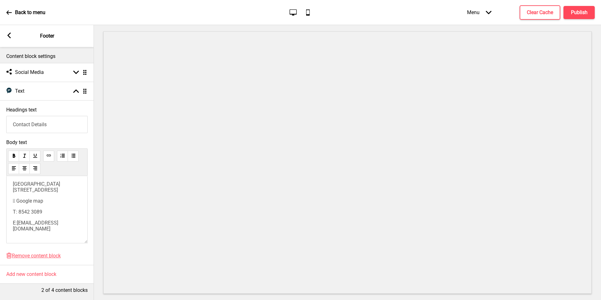
click at [13, 221] on span "[EMAIL_ADDRESS][DOMAIN_NAME]" at bounding box center [35, 226] width 45 height 12
click at [35, 207] on span "𖡡 Google map" at bounding box center [28, 204] width 30 height 6
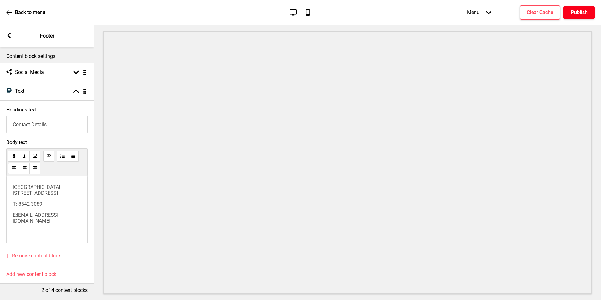
click at [583, 14] on h4 "Publish" at bounding box center [578, 12] width 17 height 7
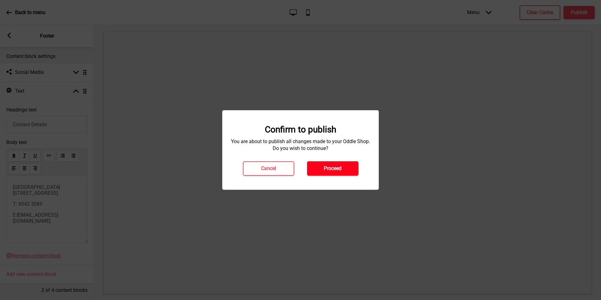
click at [336, 165] on h4 "Proceed" at bounding box center [332, 168] width 18 height 7
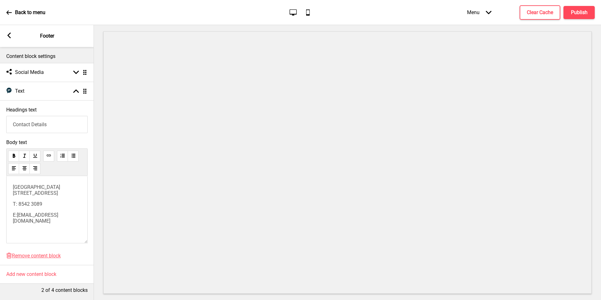
scroll to position [53, 0]
click at [591, 12] on button "Publish" at bounding box center [578, 12] width 31 height 13
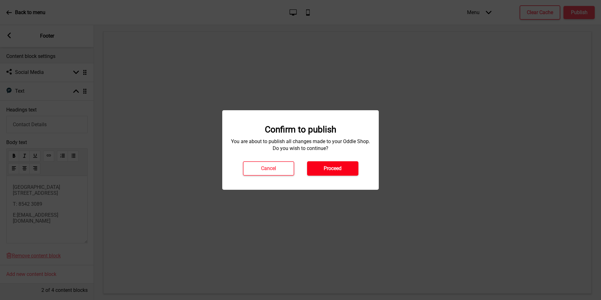
click at [349, 170] on button "Proceed" at bounding box center [332, 168] width 51 height 14
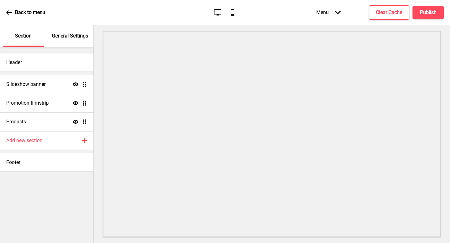
click at [34, 180] on div "Header Slideshow banner Show Drag Promotion filmstrip Show Drag Products Show D…" at bounding box center [47, 145] width 94 height 196
click at [10, 14] on icon at bounding box center [9, 13] width 6 height 6
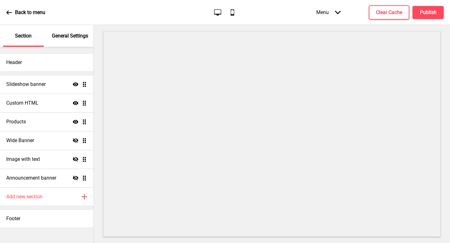
click at [23, 230] on div "Header Slideshow banner Show Drag Custom HTML Show Drag Products Show Drag Wide…" at bounding box center [47, 145] width 94 height 196
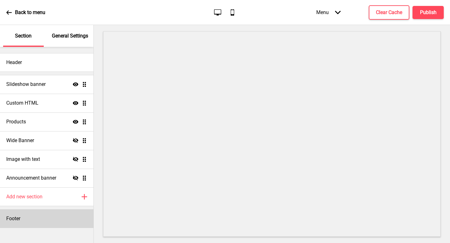
click at [31, 222] on div "Footer" at bounding box center [47, 219] width 94 height 19
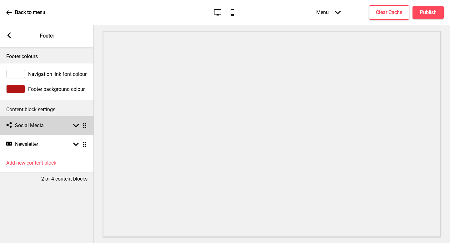
click at [59, 127] on div "Social media Social Media Arrow down Drag" at bounding box center [47, 125] width 94 height 19
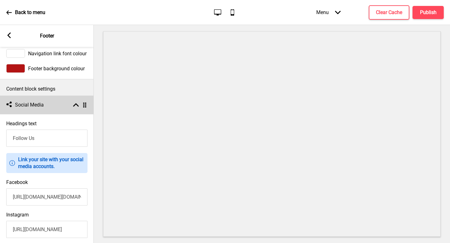
scroll to position [54, 0]
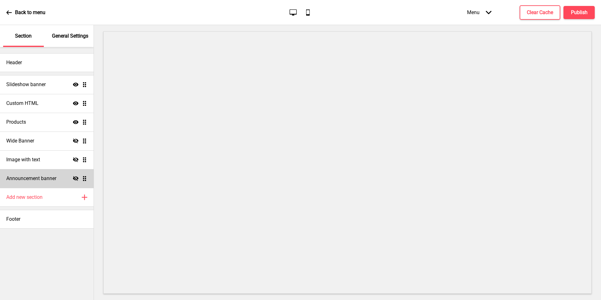
click at [48, 182] on div "Announcement banner Hide Drag" at bounding box center [47, 178] width 94 height 19
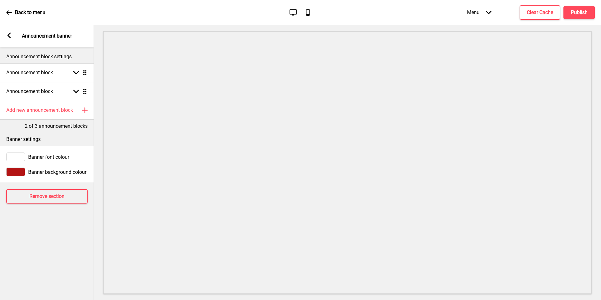
click at [6, 37] on div "Arrow left Announcement banner" at bounding box center [47, 36] width 94 height 22
click at [7, 37] on rect at bounding box center [9, 36] width 6 height 6
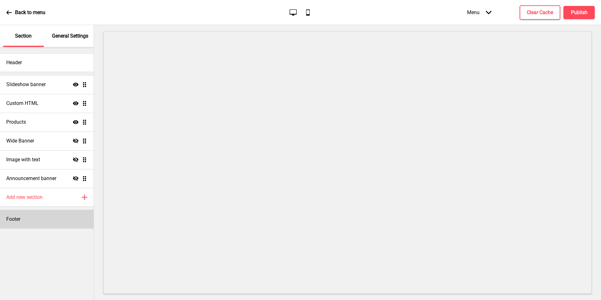
click at [33, 214] on div "Footer" at bounding box center [47, 219] width 94 height 19
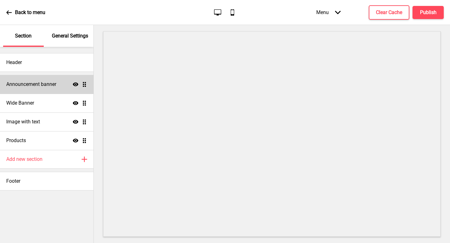
click at [31, 82] on h4 "Announcement banner" at bounding box center [31, 84] width 50 height 7
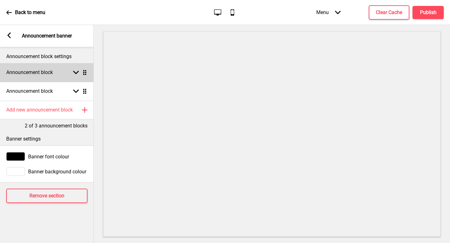
click at [52, 71] on h4 "Announcement block" at bounding box center [29, 72] width 47 height 7
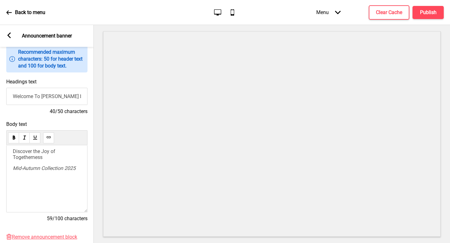
scroll to position [43, 0]
click at [60, 169] on span "Mid-Autumn Collection 2025" at bounding box center [44, 168] width 63 height 6
click at [75, 165] on span "Mid-Autumn Collection 2025" at bounding box center [44, 168] width 63 height 6
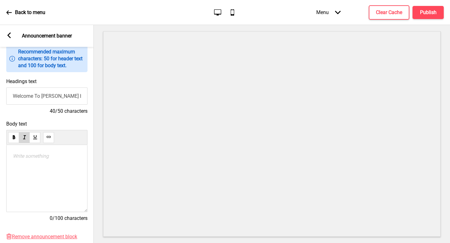
scroll to position [48, 0]
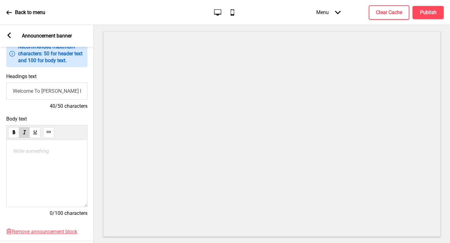
click at [54, 148] on div "Write something ﻿" at bounding box center [46, 173] width 81 height 67
click at [45, 149] on p "Write something ﻿" at bounding box center [47, 151] width 68 height 6
click at [41, 158] on span "Enjoy our 1st time promo at $15 off $150 until 21 September." at bounding box center [44, 154] width 62 height 12
drag, startPoint x: 13, startPoint y: 157, endPoint x: 45, endPoint y: 171, distance: 35.4
click at [45, 171] on div "Enjoy our 1st time promo at $15 off $150 until 21 September." at bounding box center [46, 173] width 81 height 67
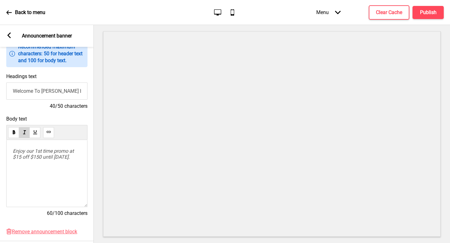
click at [55, 160] on p "Enjoy our 1st time promo at $15 off $150 until 21 September." at bounding box center [47, 154] width 68 height 12
drag, startPoint x: 46, startPoint y: 163, endPoint x: 2, endPoint y: 156, distance: 44.3
click at [2, 156] on div "Body text Enjoy our 1st time promo at $15 off $150 until 21 September. 60/100 c…" at bounding box center [47, 169] width 94 height 113
click at [54, 171] on div "Enjoy our 1st time promo at $15 off $150 until 21 September." at bounding box center [46, 173] width 81 height 67
click at [58, 160] on p "Enjoy our 1st time promo at $15 off $150 until 21 September." at bounding box center [47, 154] width 68 height 12
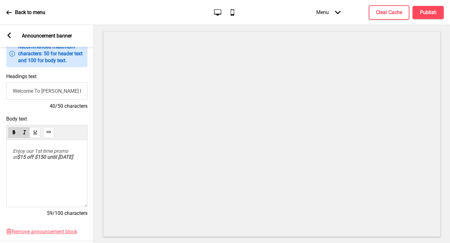
click at [2, 159] on div "Body text Enjoy our 1st time promo at $15 off $150 until 21 September 59/100 ch…" at bounding box center [47, 169] width 94 height 113
click at [52, 160] on p "Enjoy our 1st time promo at $15 off $150 until 21 September" at bounding box center [47, 154] width 68 height 12
drag, startPoint x: 45, startPoint y: 163, endPoint x: 0, endPoint y: 132, distance: 55.1
click at [0, 132] on div "Body text Enjoy our 1st time promo at $15 off $150 until 21 September 59/100 ch…" at bounding box center [47, 169] width 94 height 113
click at [43, 160] on p "Enjoy our 1st time promo at $15 off $150 until 21 September" at bounding box center [47, 154] width 68 height 12
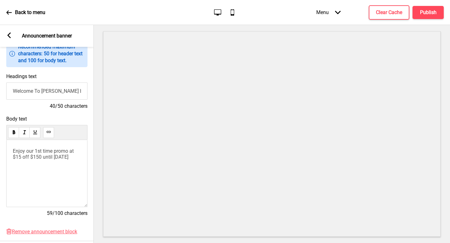
drag, startPoint x: 13, startPoint y: 158, endPoint x: 49, endPoint y: 165, distance: 37.0
click at [49, 160] on p "Enjoy our 1st time promo at $15 off $150 until 21 September" at bounding box center [47, 154] width 68 height 12
click at [76, 169] on div "Enjoy our 1st time promo at $15 off $150 until 21 September" at bounding box center [46, 173] width 81 height 67
click at [53, 160] on span "$15 off $150 until 21 September" at bounding box center [45, 157] width 56 height 6
click at [44, 158] on span "$15 off $150 until 21 September" at bounding box center [45, 157] width 56 height 6
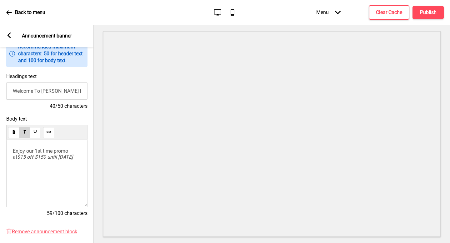
click at [68, 160] on p "Enjoy our 1st time promo at $15 off $150 until 21 September" at bounding box center [47, 154] width 68 height 12
click at [69, 154] on span "Enjoy our 1st time promo at" at bounding box center [41, 154] width 57 height 12
drag, startPoint x: 44, startPoint y: 157, endPoint x: 70, endPoint y: 168, distance: 28.9
click at [70, 168] on div "Enjoy our 1st time promo at $15 off $150 until 21 September" at bounding box center [46, 173] width 81 height 67
click at [55, 160] on p "Enjoy our 1st time promo at $15 off $150 until 21 September" at bounding box center [47, 154] width 68 height 12
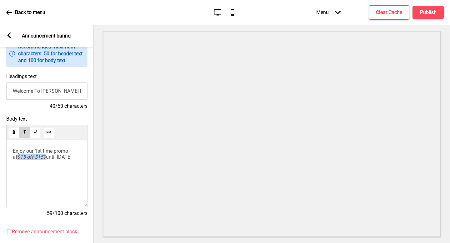
drag, startPoint x: 42, startPoint y: 158, endPoint x: 0, endPoint y: 157, distance: 41.6
click at [0, 157] on div "Body text Enjoy our 1st time promo at $15 off $150 until 21 September 59/100 ch…" at bounding box center [47, 169] width 94 height 113
click at [421, 11] on h4 "Publish" at bounding box center [428, 12] width 17 height 7
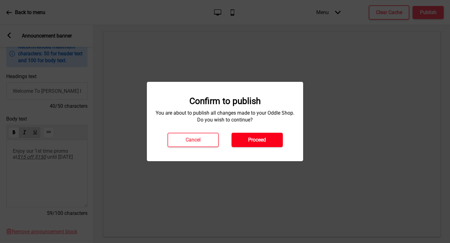
click at [268, 138] on button "Proceed" at bounding box center [257, 140] width 51 height 14
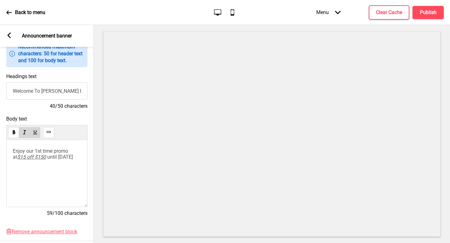
click at [47, 159] on span "until 21 September" at bounding box center [60, 157] width 26 height 6
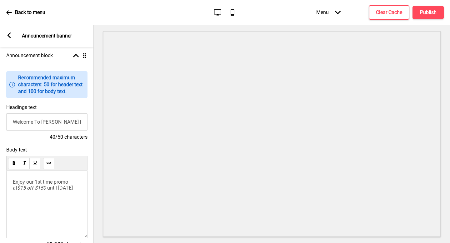
scroll to position [0, 0]
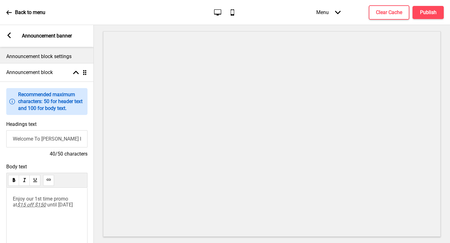
click at [10, 38] on div "Arrow left" at bounding box center [9, 36] width 6 height 7
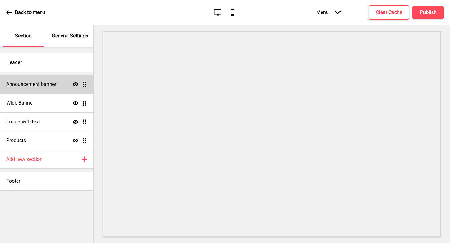
click at [43, 89] on div "Announcement banner Show Drag" at bounding box center [47, 84] width 94 height 19
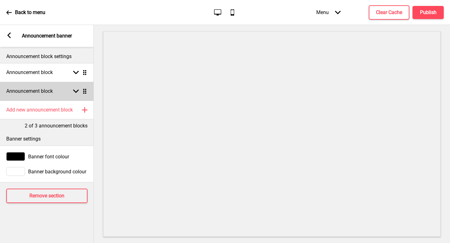
click at [53, 87] on div "Announcement block Arrow down Drag" at bounding box center [47, 91] width 94 height 19
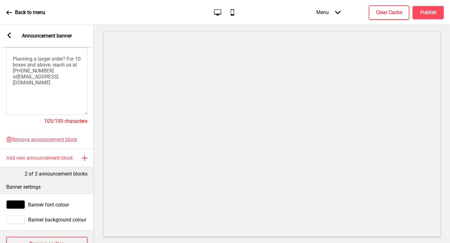
scroll to position [153, 0]
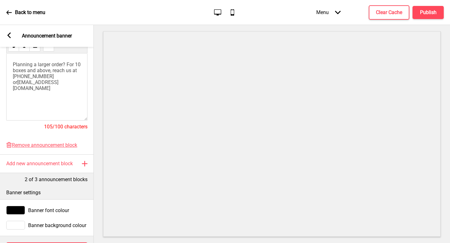
click at [61, 72] on span "Planning a larger order? For 10 boxes and above, reach us at 8542 3089 or" at bounding box center [47, 74] width 69 height 24
click at [24, 76] on span "Planning a larger order? For 10 boxes and above, reach us at 8542 3089 or" at bounding box center [47, 74] width 69 height 24
click at [36, 73] on span "Planning a larger order? For 10 boxes and above, reach us at 8542 3089 or" at bounding box center [47, 74] width 69 height 24
click at [39, 81] on span "shisenhanten@ouerestaurants.com" at bounding box center [36, 85] width 46 height 12
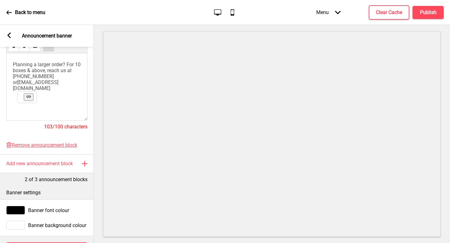
drag, startPoint x: 47, startPoint y: 64, endPoint x: 76, endPoint y: 66, distance: 28.5
click at [48, 64] on span "Planning a larger order? For 10 boxes & above, reach us at 8542 3089 or" at bounding box center [47, 74] width 69 height 24
click at [68, 65] on span "Planning a larger order? For 10 boxes & above, reach us at 8542 3089 or" at bounding box center [47, 74] width 69 height 24
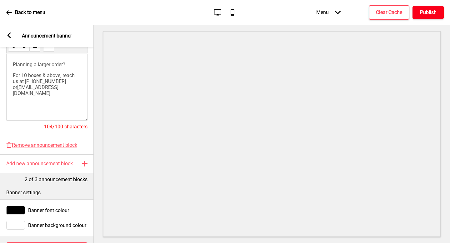
click at [432, 13] on h4 "Publish" at bounding box center [428, 12] width 17 height 7
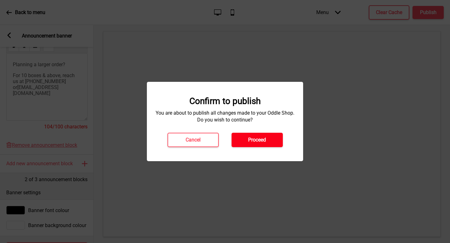
click at [282, 137] on button "Proceed" at bounding box center [257, 140] width 51 height 14
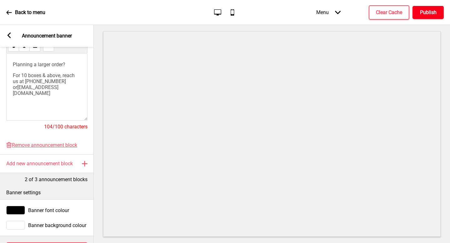
click at [421, 10] on h4 "Publish" at bounding box center [428, 12] width 17 height 7
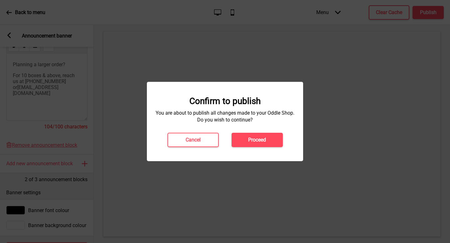
drag, startPoint x: 249, startPoint y: 140, endPoint x: 255, endPoint y: 120, distance: 20.6
click at [249, 140] on h4 "Proceed" at bounding box center [257, 140] width 18 height 7
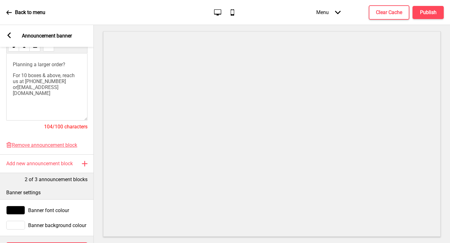
click at [54, 108] on div "Planning a larger order? For 10 boxes & above, reach us at 8542 3089 or shisenh…" at bounding box center [46, 86] width 81 height 67
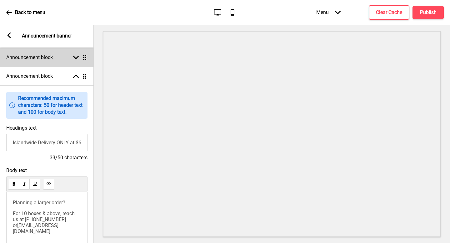
scroll to position [0, 0]
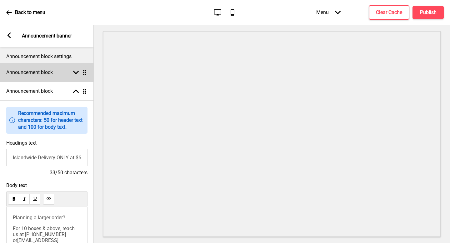
click at [31, 70] on h4 "Announcement block" at bounding box center [29, 72] width 47 height 7
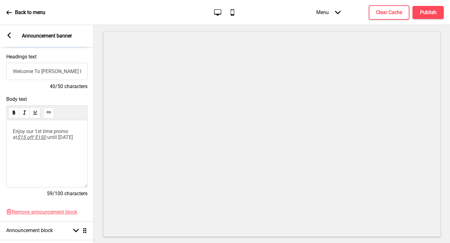
scroll to position [75, 0]
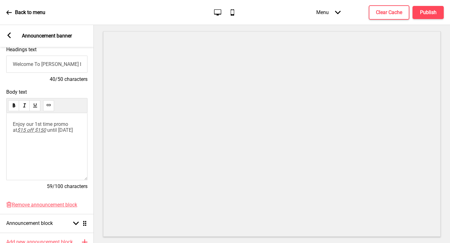
click at [49, 133] on p "Enjoy our 1st time promo at $15 off $150 until 21 September" at bounding box center [47, 127] width 68 height 12
click at [62, 133] on p "Enjoy our 1st time promo at $15 off $150 until 21 September 2025!" at bounding box center [47, 127] width 68 height 12
click at [64, 130] on p "Enjoy our 1st time promo at $15 off $150 until 21 September 2025!" at bounding box center [47, 127] width 68 height 12
click at [432, 14] on h4 "Publish" at bounding box center [428, 12] width 17 height 7
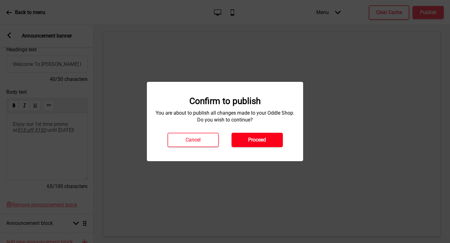
click at [254, 140] on h4 "Proceed" at bounding box center [257, 140] width 18 height 7
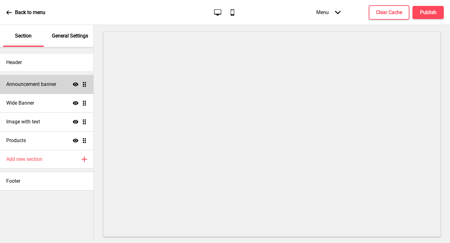
click at [45, 89] on div "Announcement banner Show Drag" at bounding box center [47, 84] width 94 height 19
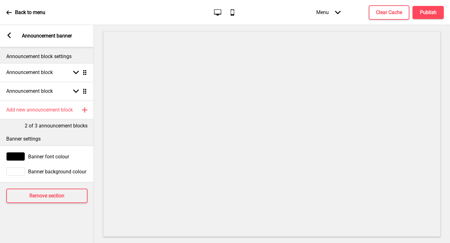
click at [17, 159] on div at bounding box center [15, 156] width 19 height 9
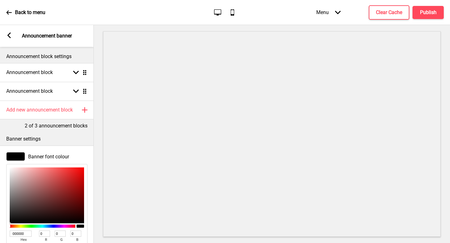
type input "9A6D6D"
type input "154"
type input "109"
click at [31, 190] on div at bounding box center [47, 196] width 74 height 56
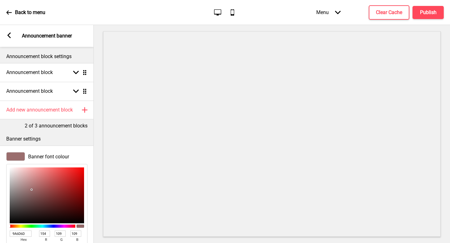
type input "9C6F6F"
type input "156"
type input "111"
type input "B58989"
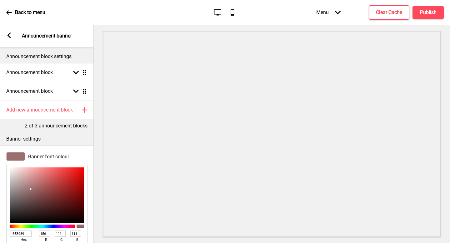
type input "181"
type input "137"
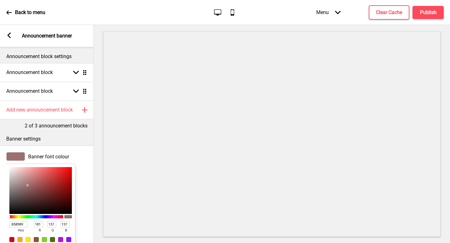
type input "FFEFEF"
type input "255"
type input "239"
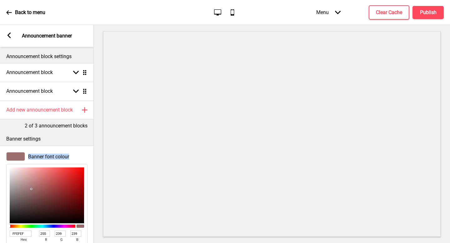
type input "FFFFFF"
type input "255"
drag, startPoint x: 31, startPoint y: 189, endPoint x: 2, endPoint y: 148, distance: 50.9
click at [2, 148] on div "Banner font colour FFFFFF hex 255 r 255 g 255 b 100 a Banner background colour" at bounding box center [47, 215] width 94 height 139
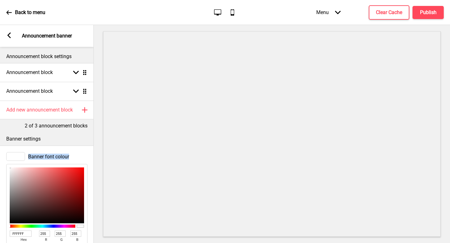
type input "483B3B"
type input "72"
type input "59"
type input "151414"
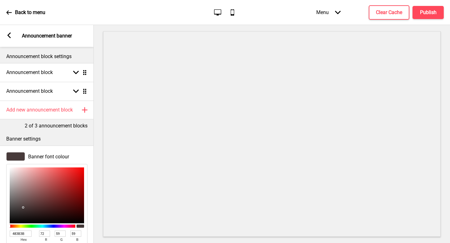
type input "21"
type input "20"
type input "000000"
type input "0"
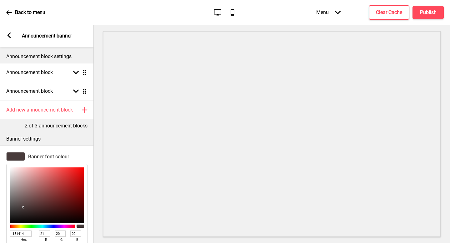
type input "0"
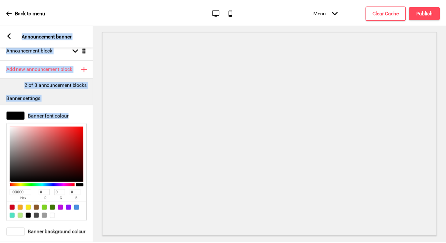
scroll to position [79, 0]
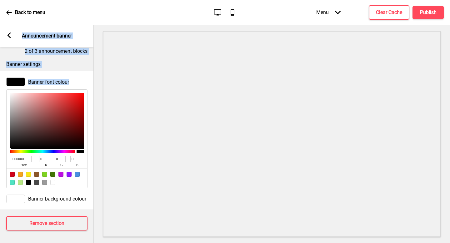
drag, startPoint x: 21, startPoint y: 211, endPoint x: 0, endPoint y: 243, distance: 37.7
click at [0, 243] on div "Section General Settings Header Announcement banner Show Drag Wide Banner Show …" at bounding box center [47, 134] width 94 height 218
click at [28, 61] on p "Banner settings" at bounding box center [46, 64] width 81 height 7
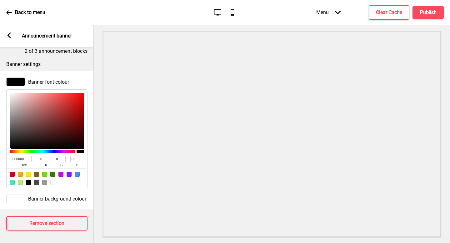
click at [43, 198] on div "Banner background colour" at bounding box center [46, 199] width 81 height 9
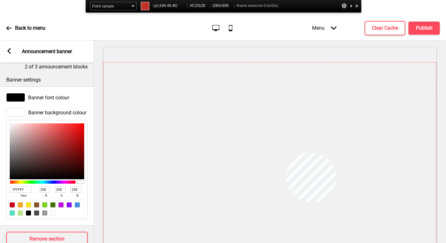
click at [285, 157] on div at bounding box center [269, 165] width 332 height 205
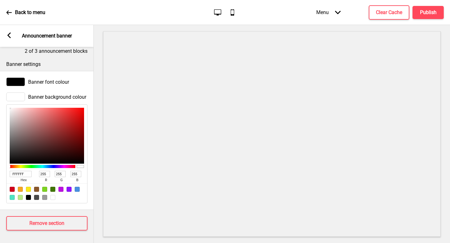
click at [47, 171] on input "255" at bounding box center [44, 174] width 11 height 6
click at [19, 171] on input "FFFFFF" at bounding box center [21, 174] width 22 height 6
paste input "#C23128"
type input "#C23128"
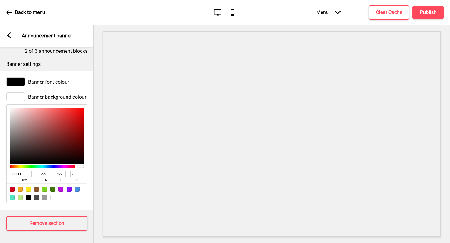
type input "194"
type input "49"
type input "40"
type input "C23128"
click at [79, 193] on div at bounding box center [47, 194] width 81 height 20
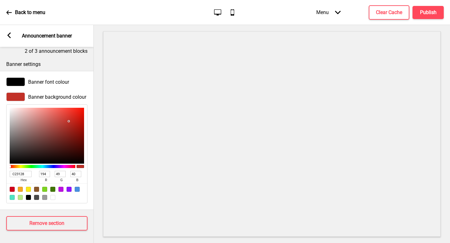
scroll to position [4, 0]
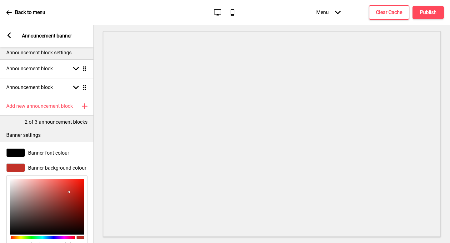
click at [61, 157] on div "Banner font colour" at bounding box center [46, 153] width 81 height 9
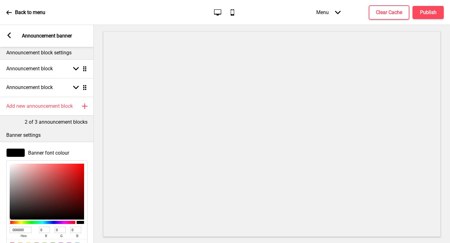
type input "E4B6B6"
type input "228"
type input "182"
type input "E8C7C7"
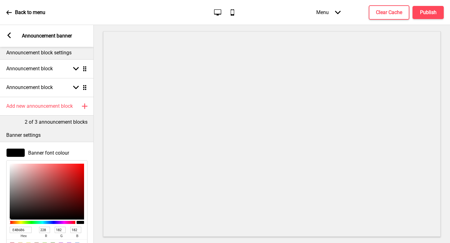
type input "232"
type input "199"
type input "FFFFFF"
type input "255"
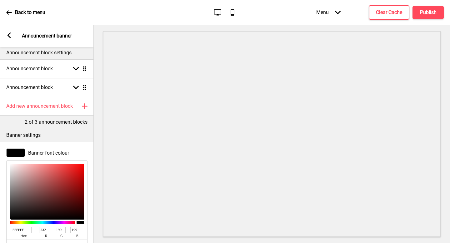
type input "255"
drag, startPoint x: 22, startPoint y: 169, endPoint x: 0, endPoint y: 160, distance: 23.6
click at [0, 160] on div "Banner font colour FFFFFF hex 255 r 255 g 255 b 100 a" at bounding box center [47, 203] width 94 height 117
click at [430, 17] on button "Publish" at bounding box center [428, 12] width 31 height 13
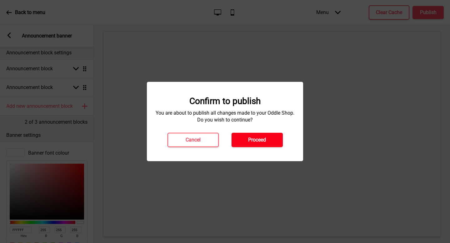
click at [256, 142] on h4 "Proceed" at bounding box center [257, 140] width 18 height 7
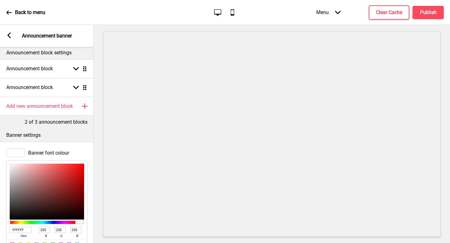
click at [8, 33] on rect at bounding box center [9, 36] width 6 height 6
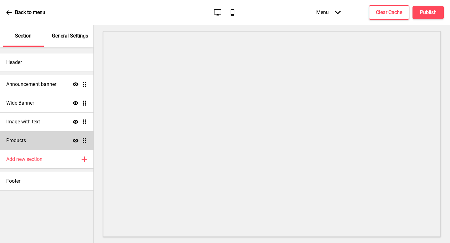
click at [33, 135] on div "Products Show Drag" at bounding box center [47, 140] width 94 height 19
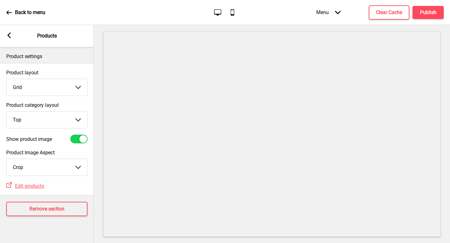
click at [65, 195] on div "Product layout Grid Grid List Arrow down Product category layout Top Top Side A…" at bounding box center [47, 129] width 94 height 133
click at [64, 174] on select "Crop Natural" at bounding box center [47, 167] width 81 height 17
click at [52, 119] on select "Top Side" at bounding box center [47, 120] width 81 height 17
click at [70, 89] on select "Grid List" at bounding box center [47, 87] width 81 height 17
select select "list"
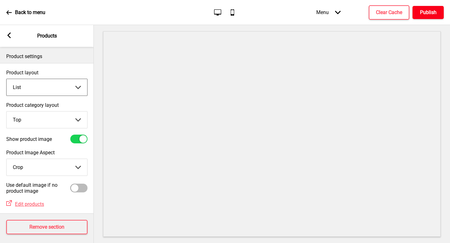
click at [431, 6] on button "Publish" at bounding box center [428, 12] width 31 height 13
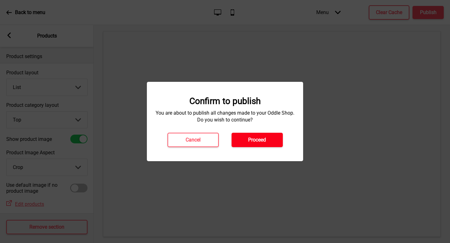
click at [253, 140] on h4 "Proceed" at bounding box center [257, 140] width 18 height 7
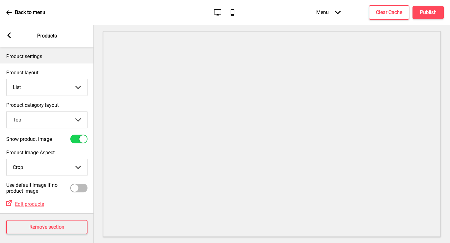
click at [24, 12] on p "Back to menu" at bounding box center [30, 12] width 30 height 7
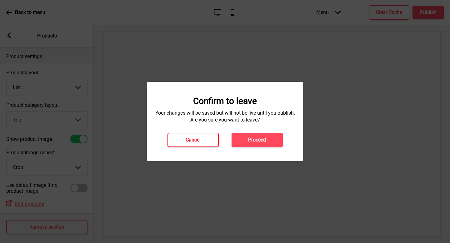
click at [200, 138] on h4 "Cancel" at bounding box center [193, 140] width 15 height 7
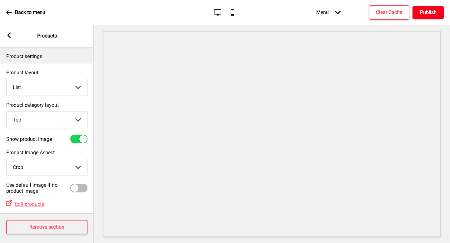
click at [420, 12] on h4 "Publish" at bounding box center [428, 12] width 17 height 7
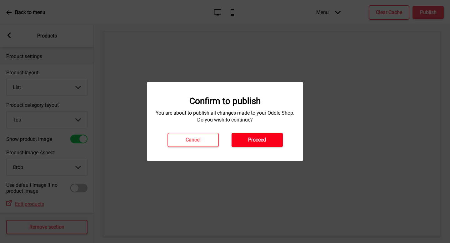
click at [252, 136] on button "Proceed" at bounding box center [257, 140] width 51 height 14
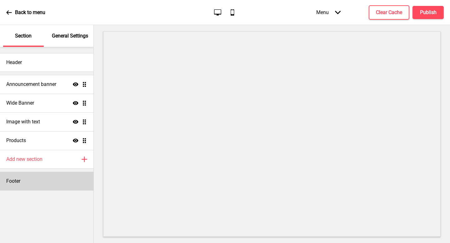
click at [35, 178] on div "Footer" at bounding box center [47, 181] width 94 height 19
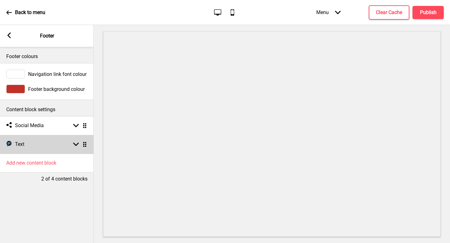
click at [35, 139] on div "Text Text Arrow down Drag" at bounding box center [47, 144] width 94 height 19
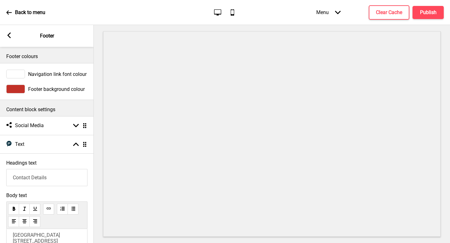
scroll to position [114, 0]
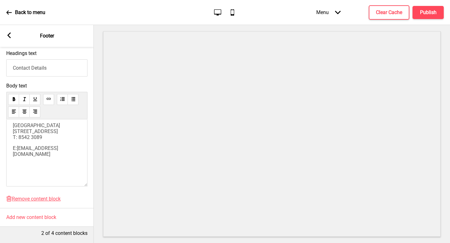
click at [19, 138] on span "[GEOGRAPHIC_DATA] [STREET_ADDRESS] T: 8542 3089" at bounding box center [37, 132] width 48 height 18
click at [13, 37] on div "Arrow left Footer" at bounding box center [47, 36] width 94 height 22
click at [10, 33] on rect at bounding box center [9, 36] width 6 height 6
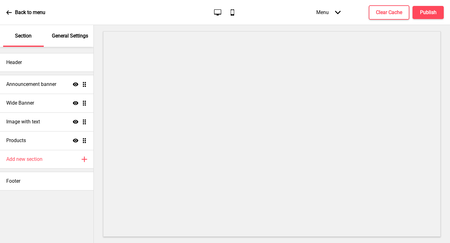
click at [7, 13] on icon at bounding box center [8, 12] width 5 height 4
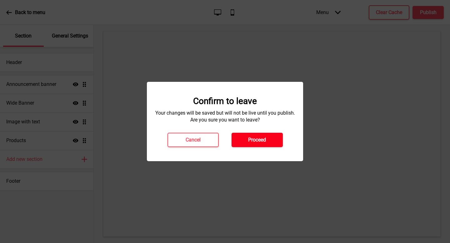
click at [262, 137] on h4 "Proceed" at bounding box center [257, 140] width 18 height 7
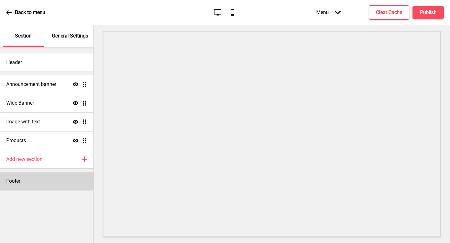
click at [42, 175] on div "Footer" at bounding box center [47, 181] width 94 height 19
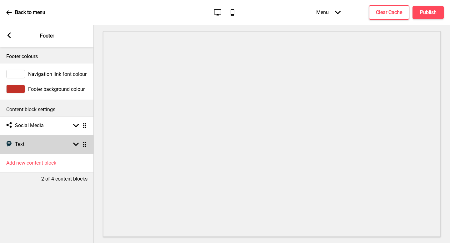
click at [41, 150] on div "Text Text Arrow down Drag" at bounding box center [47, 144] width 94 height 19
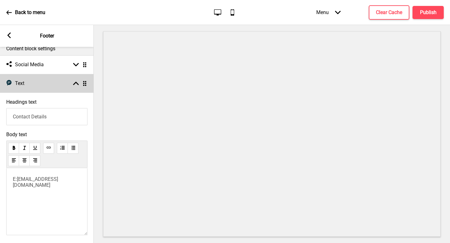
scroll to position [68, 0]
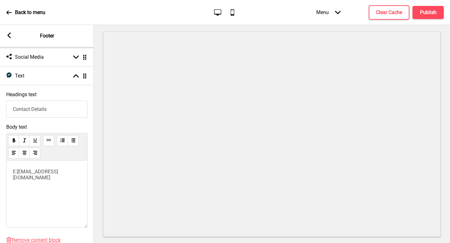
click at [54, 190] on div "E: [EMAIL_ADDRESS][DOMAIN_NAME]" at bounding box center [46, 194] width 81 height 67
click at [30, 170] on p "E: [EMAIL_ADDRESS][DOMAIN_NAME]" at bounding box center [47, 175] width 68 height 12
click at [19, 193] on span "[GEOGRAPHIC_DATA] [STREET_ADDRESS] T: 8542 3089" at bounding box center [37, 181] width 48 height 24
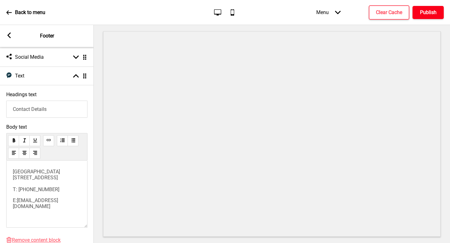
click at [425, 11] on h4 "Publish" at bounding box center [428, 12] width 17 height 7
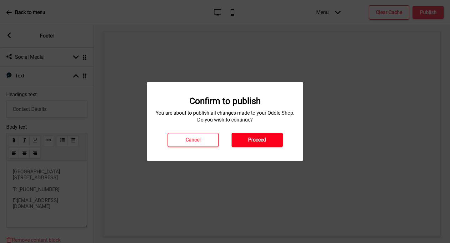
click at [258, 145] on button "Proceed" at bounding box center [257, 140] width 51 height 14
